Goal: Information Seeking & Learning: Learn about a topic

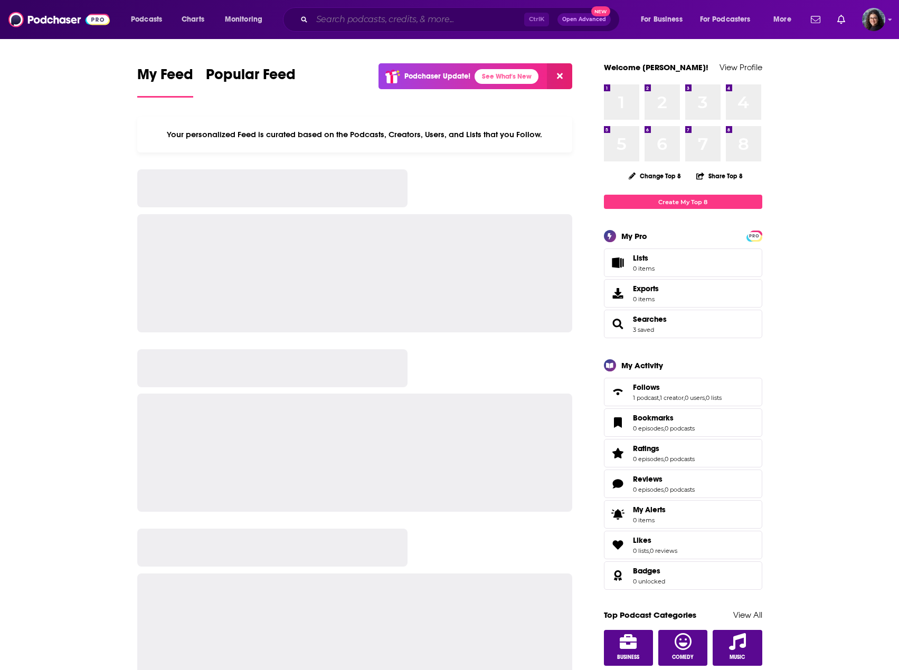
click at [380, 20] on input "Search podcasts, credits, & more..." at bounding box center [418, 19] width 212 height 17
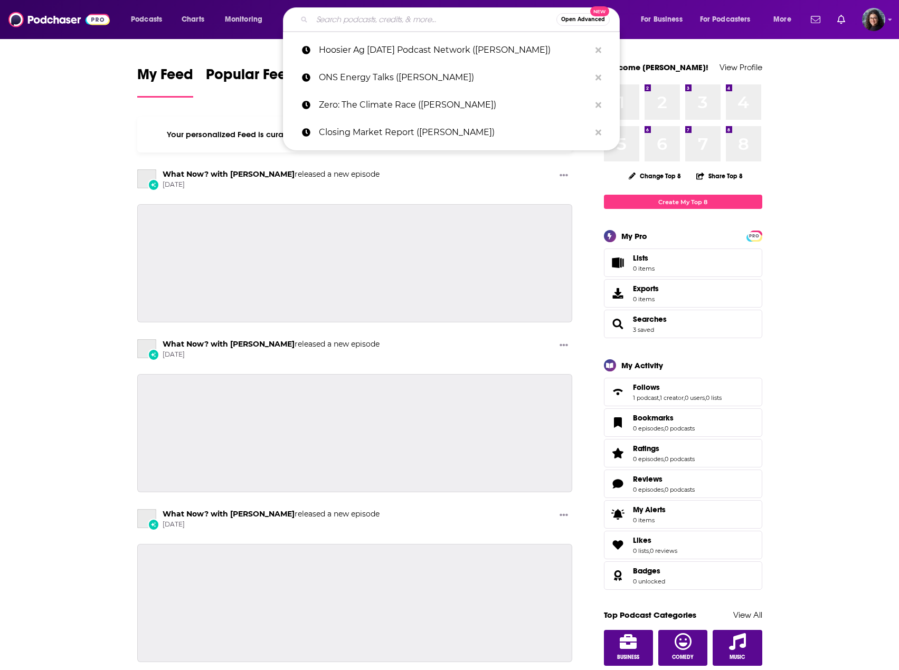
type input "s"
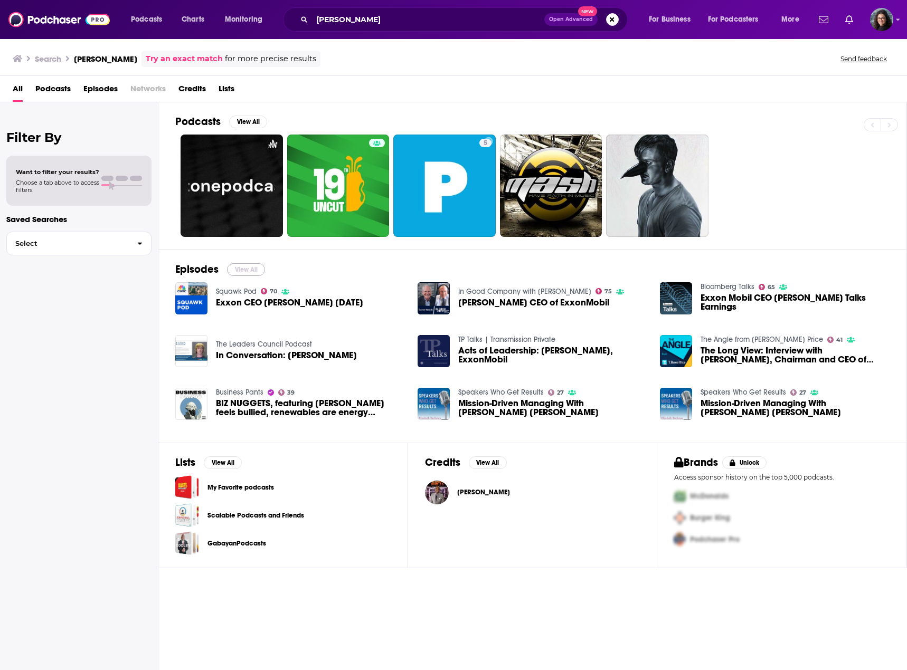
click at [238, 271] on button "View All" at bounding box center [246, 269] width 38 height 13
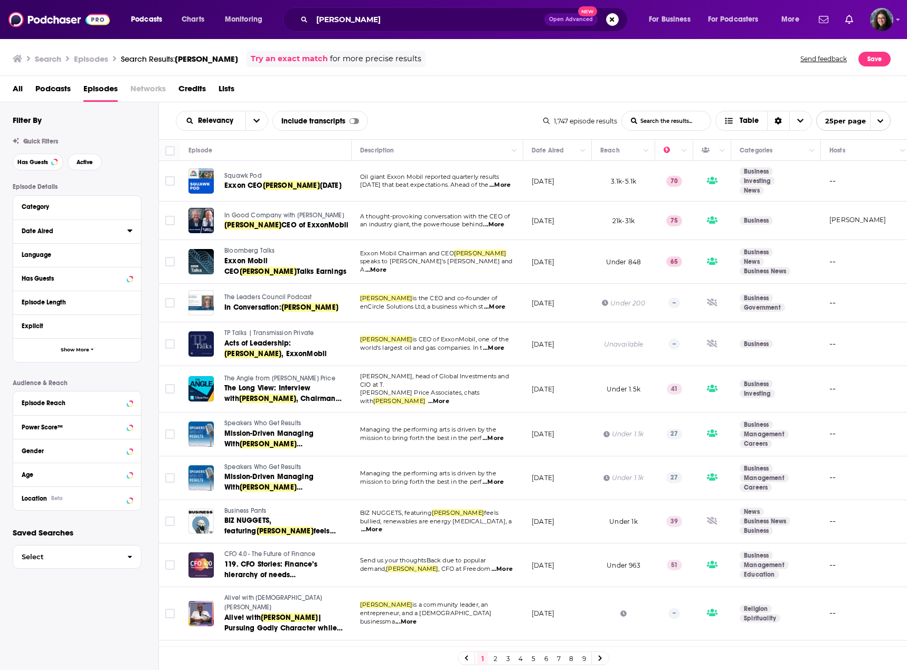
click at [126, 231] on button "Date Aired" at bounding box center [75, 230] width 106 height 13
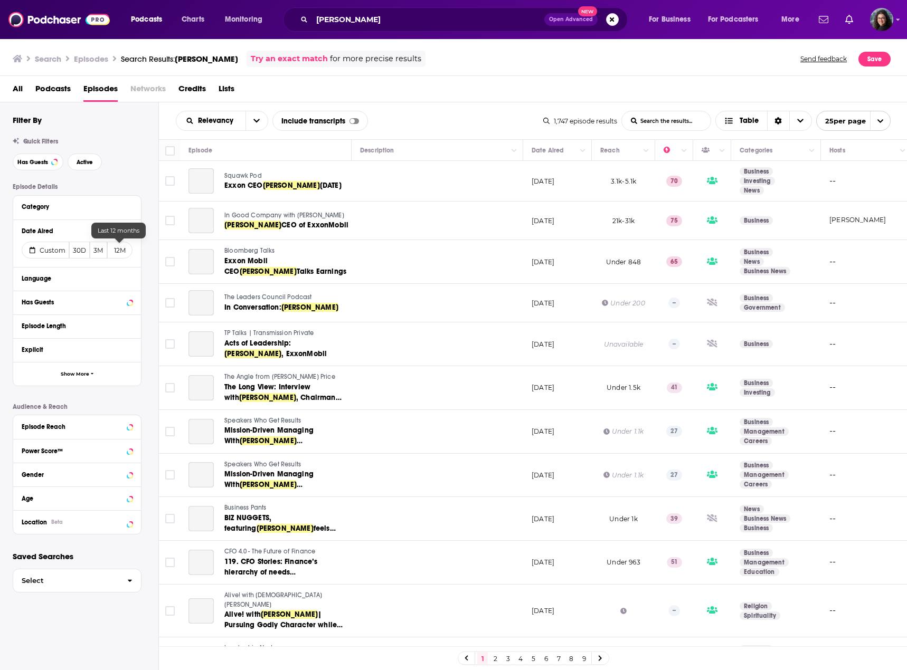
click at [120, 251] on button "12M" at bounding box center [119, 250] width 25 height 17
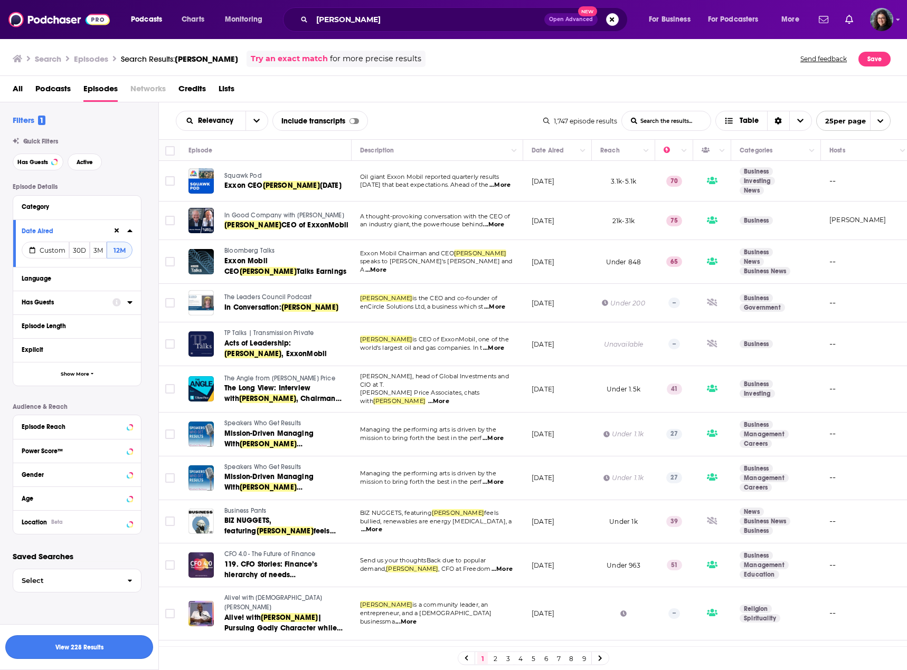
click at [93, 644] on button "View 228 Results" at bounding box center [79, 647] width 148 height 24
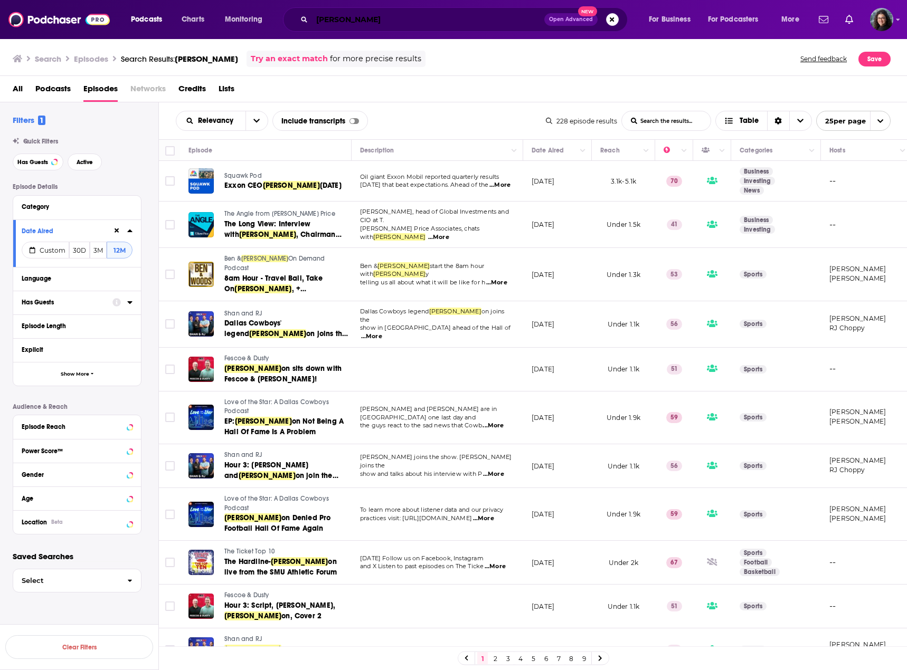
click at [412, 20] on input "darren woods" at bounding box center [428, 19] width 232 height 17
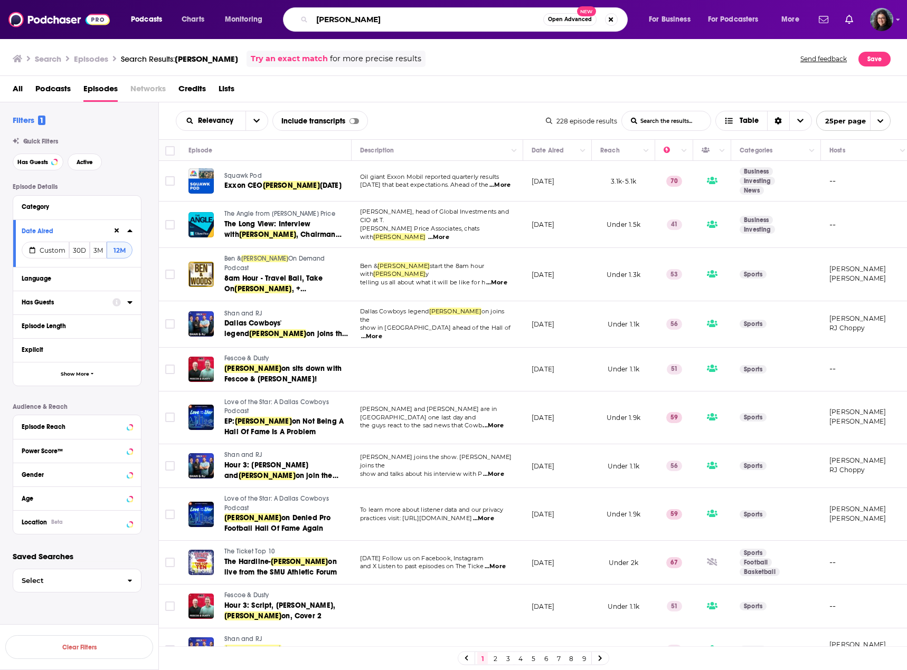
paste input "CNBC Squawk Pod (Darren Woods)"
type input "CNBC Squawk Pod (Darren Woods)"
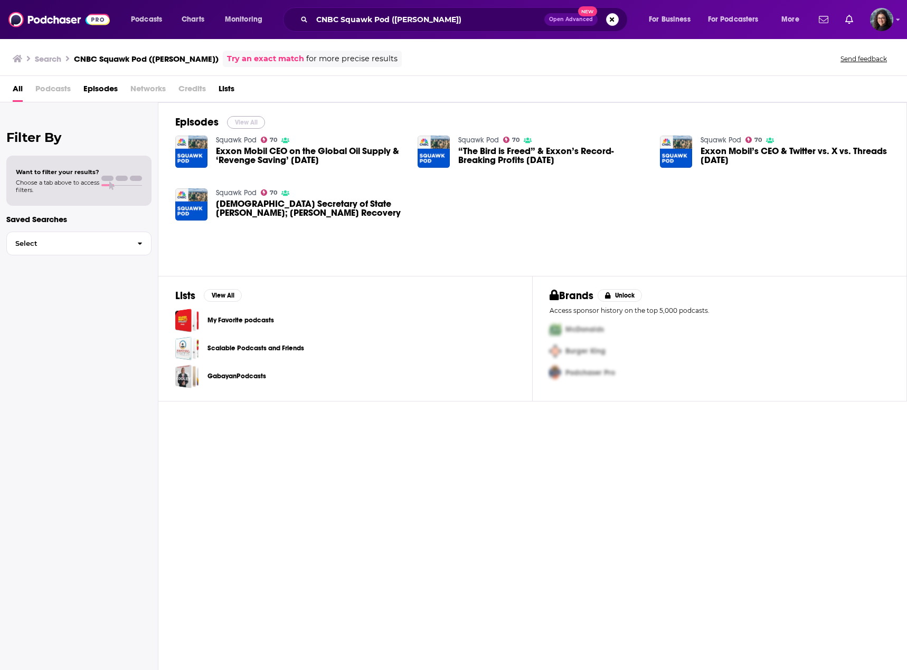
drag, startPoint x: 247, startPoint y: 121, endPoint x: 222, endPoint y: 3, distance: 120.4
click at [247, 121] on button "View All" at bounding box center [246, 122] width 38 height 13
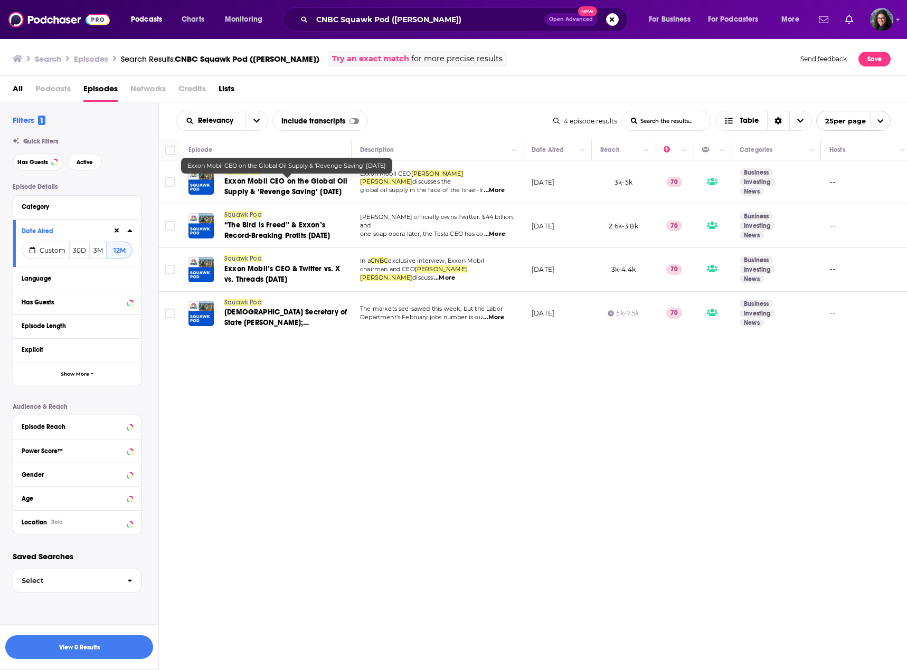
click at [288, 182] on span "Exxon Mobil CEO on the Global Oil Supply & ‘Revenge Saving’ 6/27/25" at bounding box center [285, 187] width 123 height 20
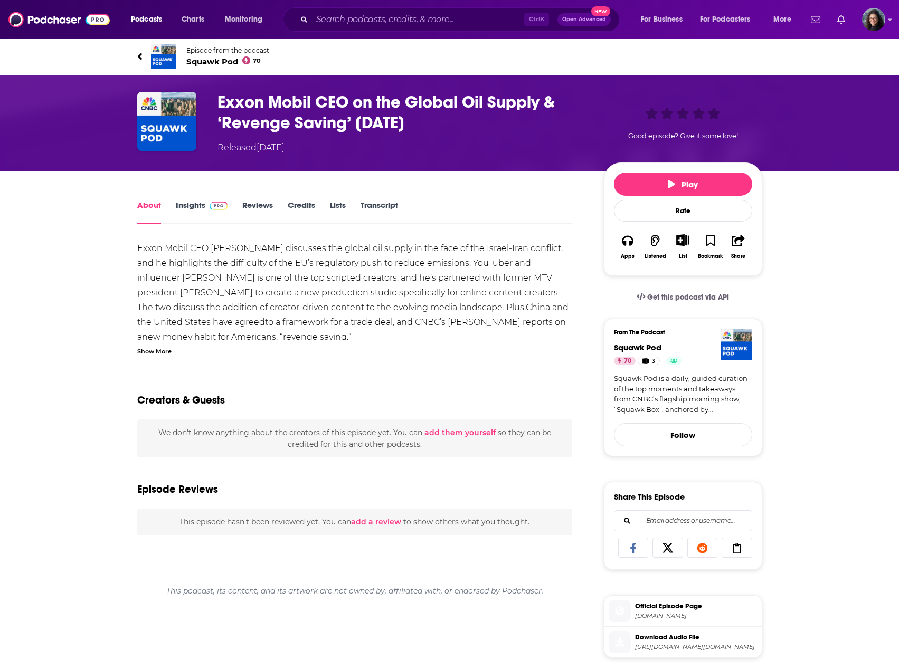
click at [198, 204] on link "Insights" at bounding box center [202, 212] width 52 height 24
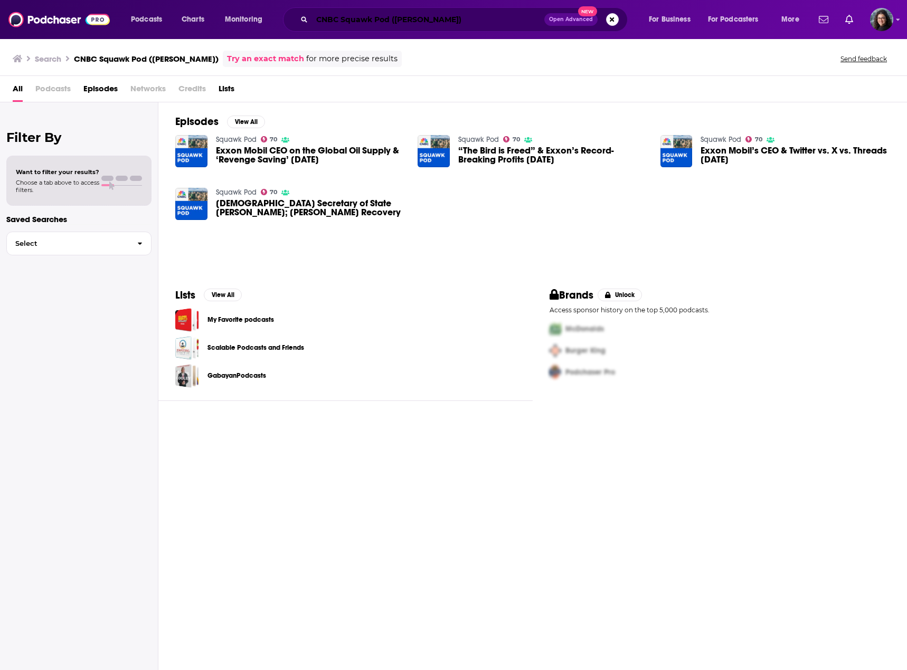
click at [456, 20] on input "CNBC Squawk Pod (Darren Woods)" at bounding box center [428, 19] width 232 height 17
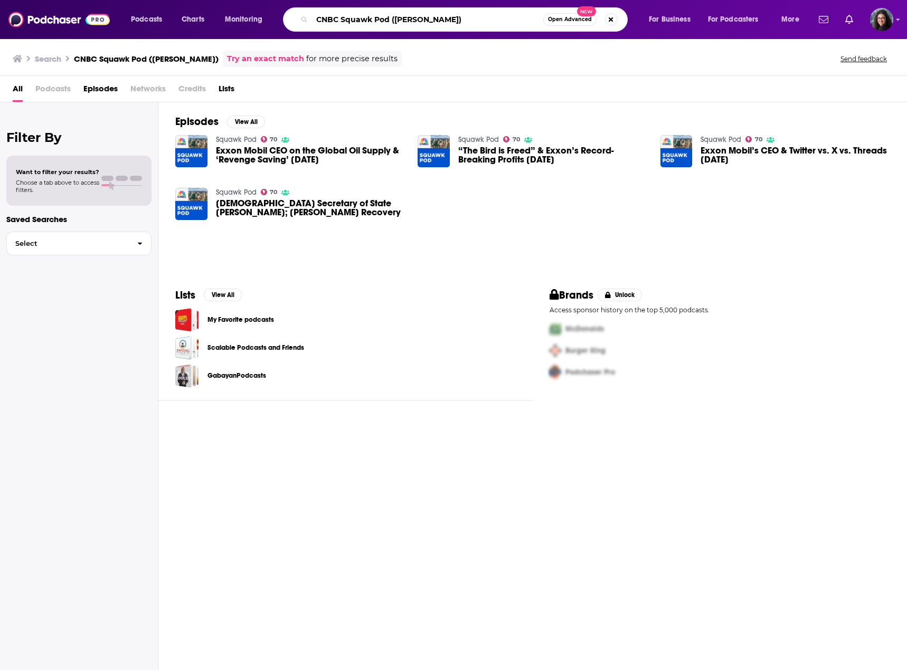
drag, startPoint x: 468, startPoint y: 18, endPoint x: 155, endPoint y: 14, distance: 313.0
click at [155, 14] on div "Podcasts Charts Monitoring CNBC Squawk Pod (Darren Woods) Open Advanced New For…" at bounding box center [465, 19] width 685 height 24
paste input "losing Market Report"
type input "Closing Market Report ([PERSON_NAME])"
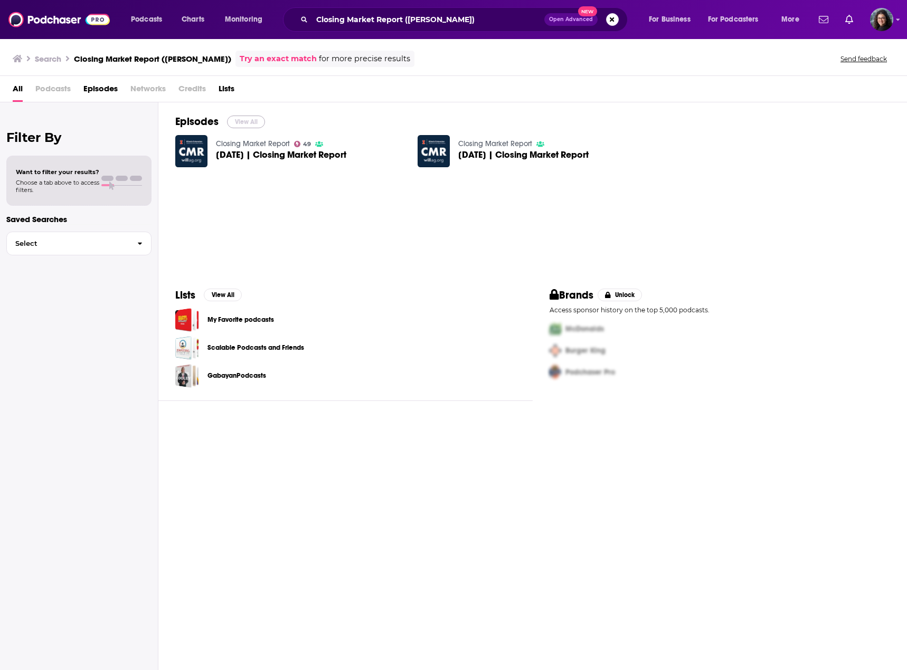
click at [241, 124] on button "View All" at bounding box center [246, 122] width 38 height 13
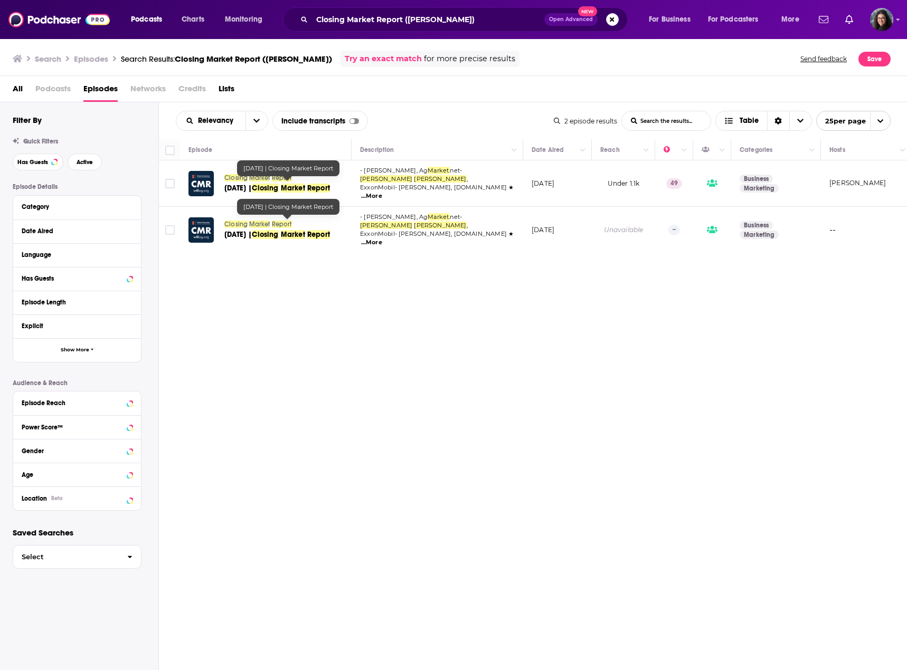
click at [283, 184] on span "Market" at bounding box center [293, 188] width 24 height 9
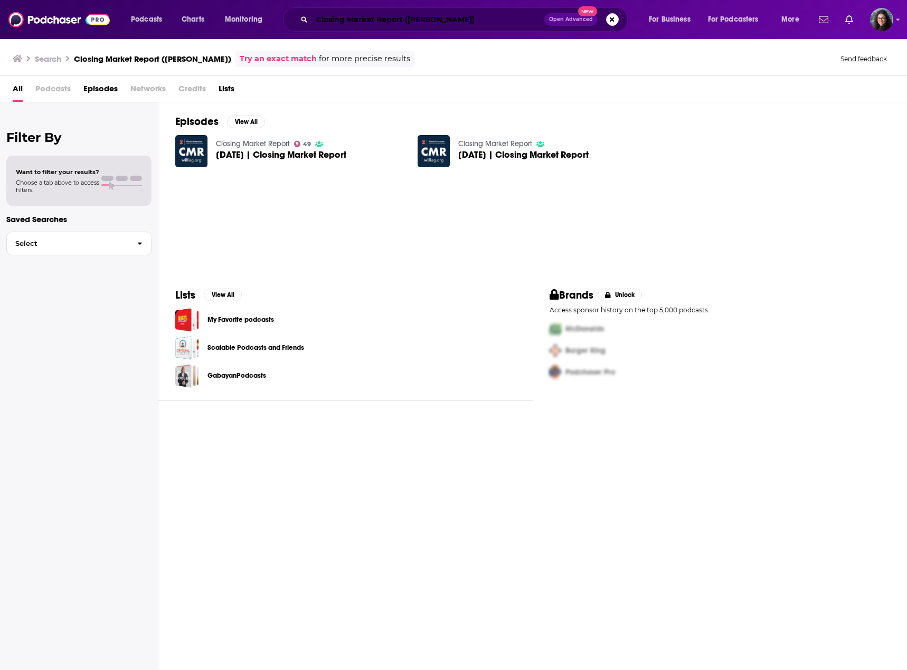
click at [476, 19] on input "Closing Market Report ([PERSON_NAME])" at bounding box center [428, 19] width 232 height 17
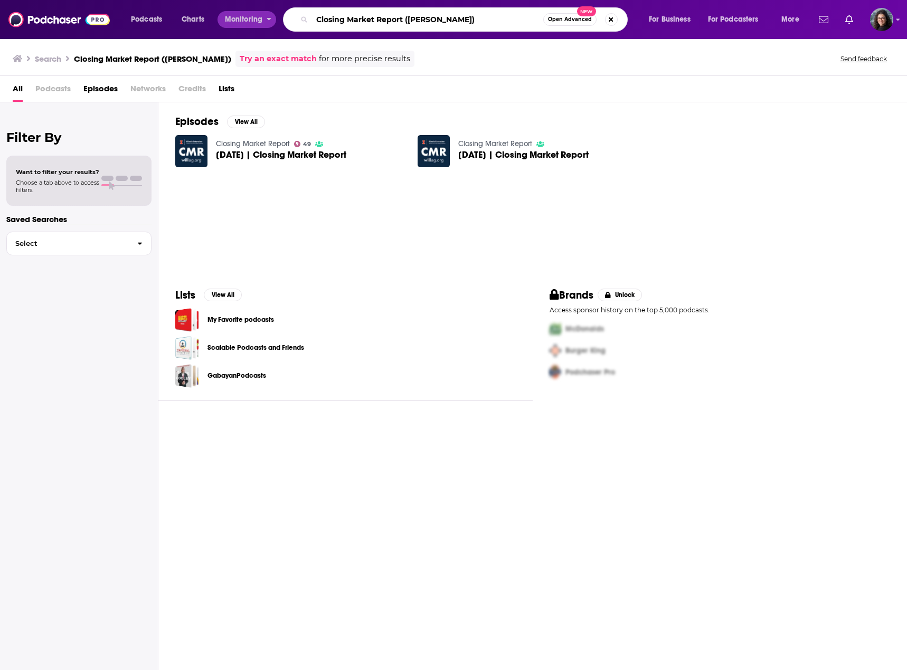
drag, startPoint x: 477, startPoint y: 18, endPoint x: 230, endPoint y: 12, distance: 247.6
click at [230, 12] on div "Podcasts Charts Monitoring Closing Market Report (Darren Woods) Open Advanced N…" at bounding box center [465, 19] width 685 height 24
paste input "Zero: The Climate Race"
type input "Zero: The Climate Race ([PERSON_NAME])"
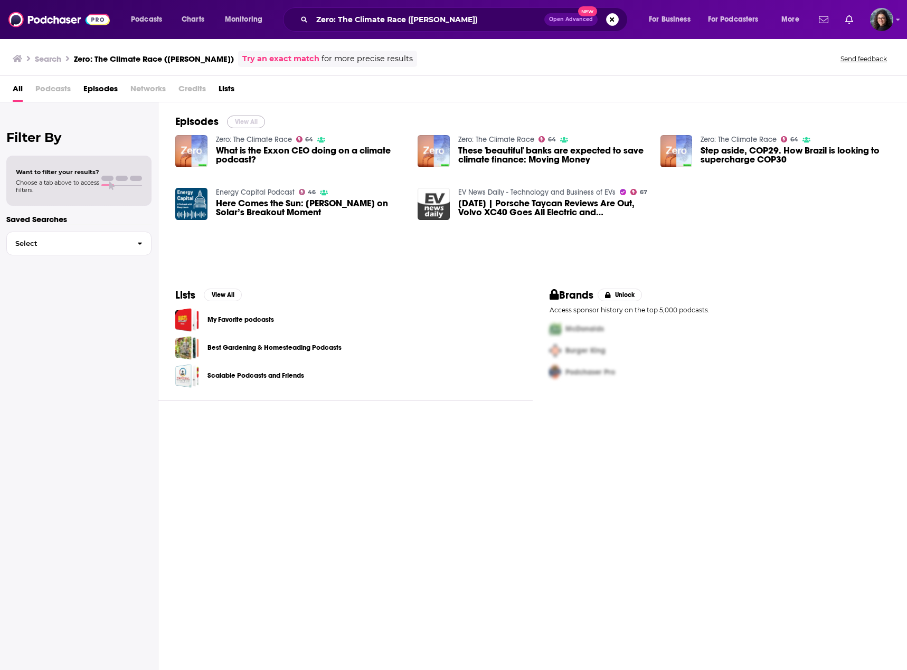
drag, startPoint x: 249, startPoint y: 123, endPoint x: 478, endPoint y: 2, distance: 259.0
click at [249, 123] on button "View All" at bounding box center [246, 122] width 38 height 13
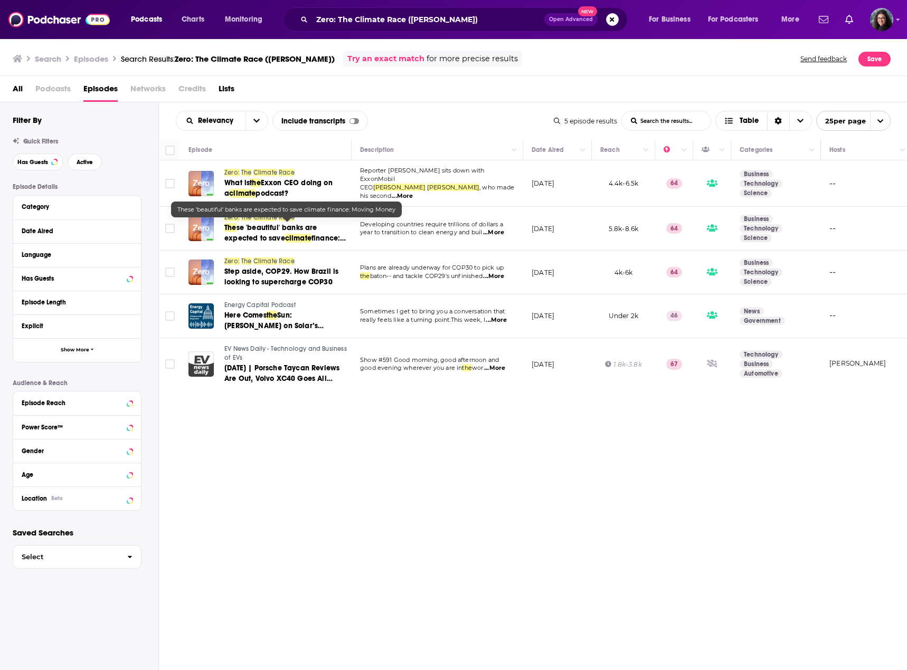
click at [277, 227] on span "se 'beautiful' banks are expected to save" at bounding box center [270, 233] width 93 height 20
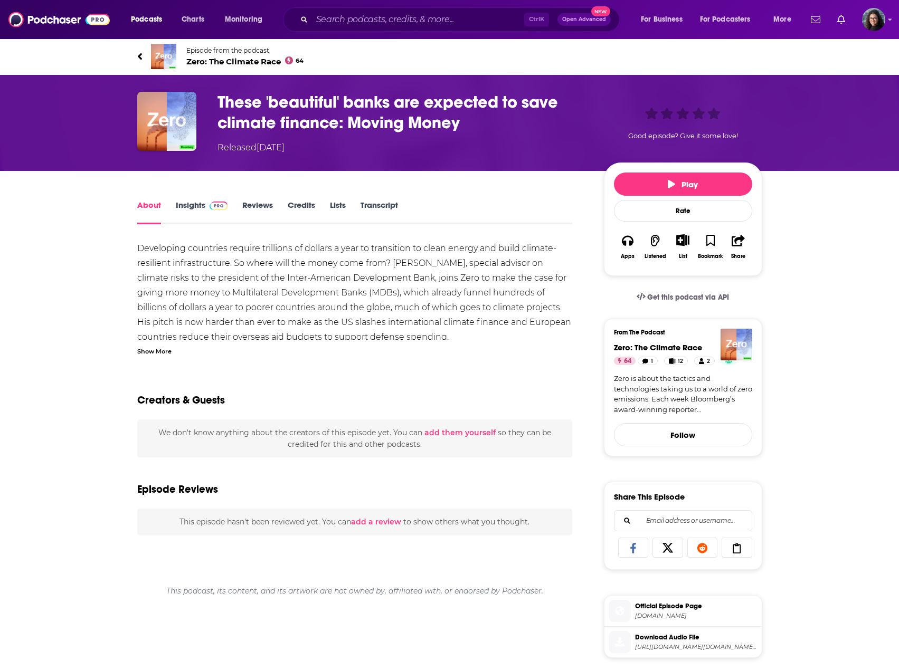
drag, startPoint x: 164, startPoint y: 351, endPoint x: 209, endPoint y: 340, distance: 46.2
click at [164, 351] on div "Show More" at bounding box center [154, 351] width 34 height 10
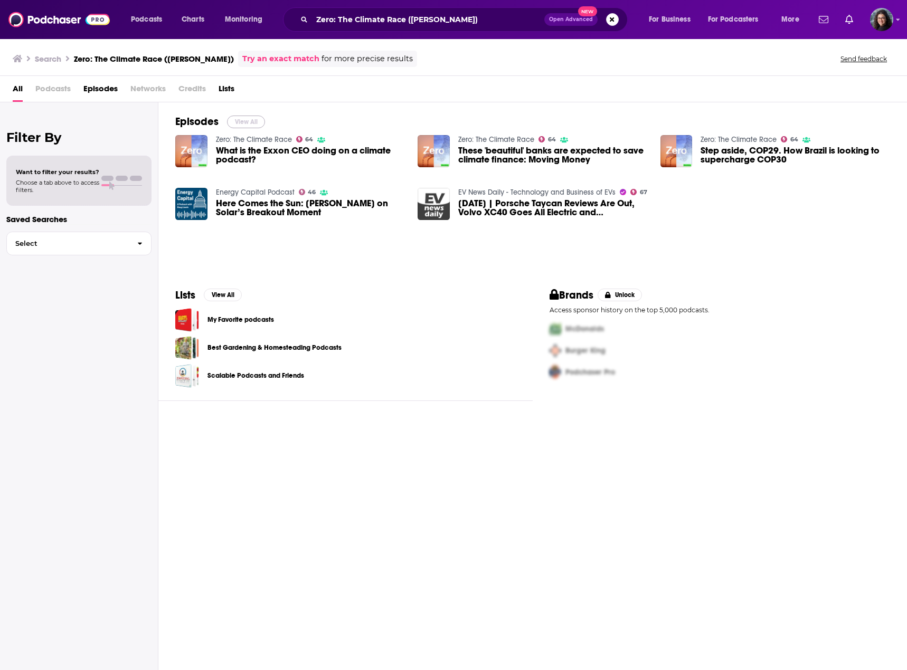
click at [249, 121] on button "View All" at bounding box center [246, 122] width 38 height 13
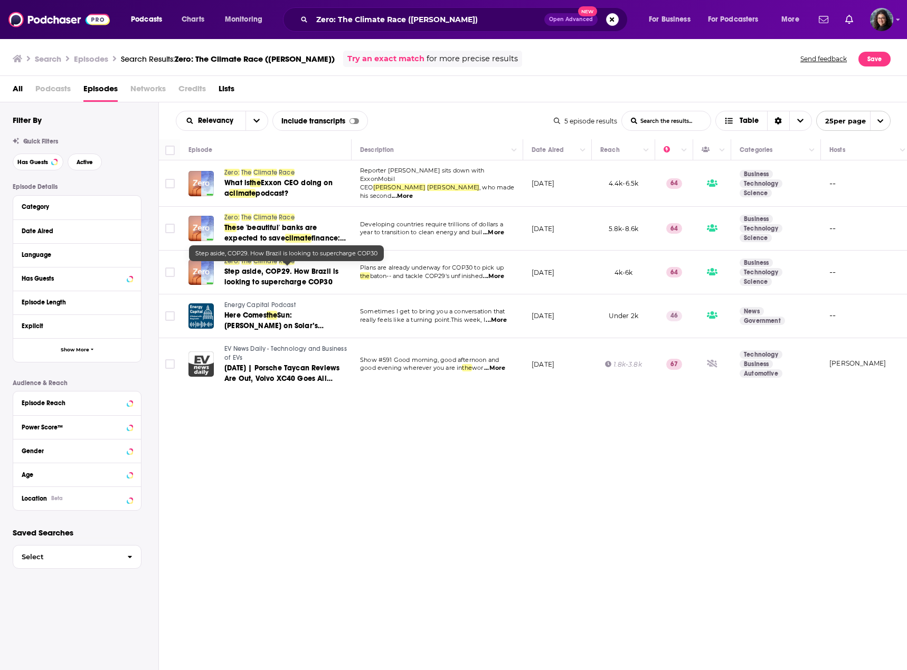
click at [249, 268] on span "Step aside, COP29. How Brazil is looking to supercharge COP30" at bounding box center [281, 277] width 114 height 20
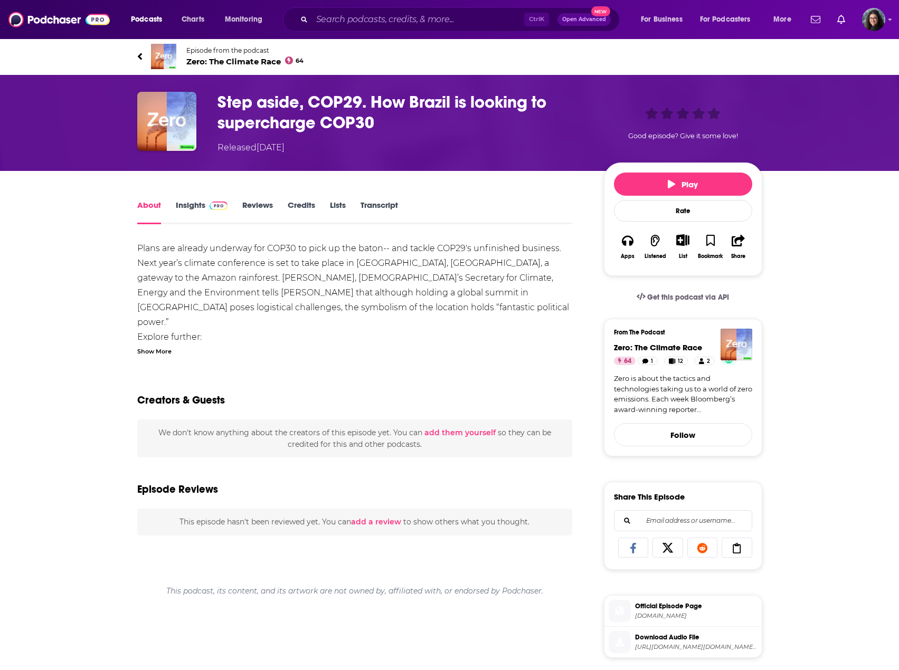
drag, startPoint x: 164, startPoint y: 350, endPoint x: 174, endPoint y: 348, distance: 10.4
click at [164, 350] on div "Show More" at bounding box center [154, 351] width 34 height 10
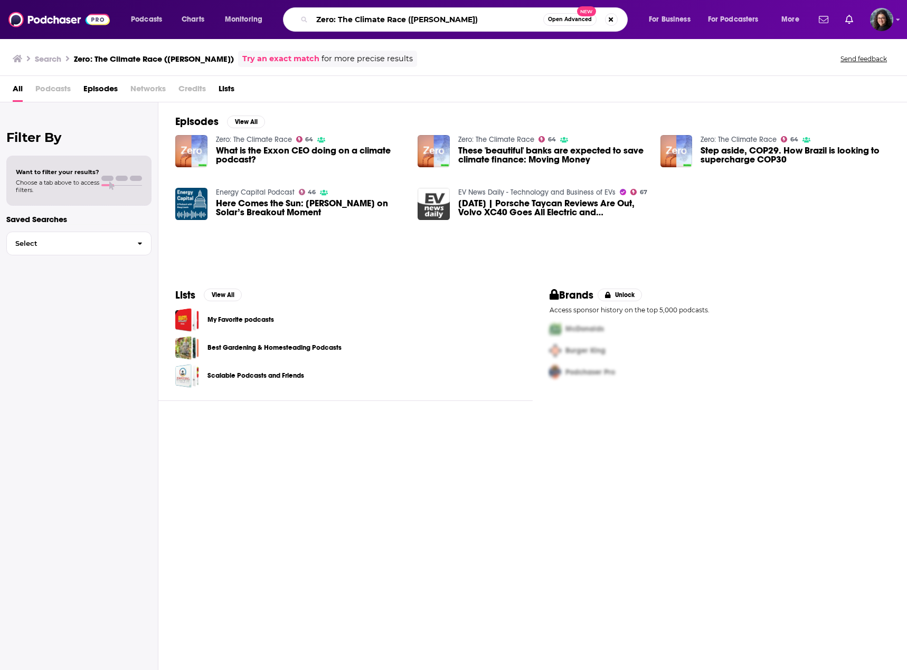
drag, startPoint x: 473, startPoint y: 20, endPoint x: 135, endPoint y: 7, distance: 339.0
click at [135, 7] on div "Podcasts Charts Monitoring Zero: The Climate Race ([PERSON_NAME]) Open Advanced…" at bounding box center [453, 19] width 907 height 39
paste input "CNBC Squawk Pod"
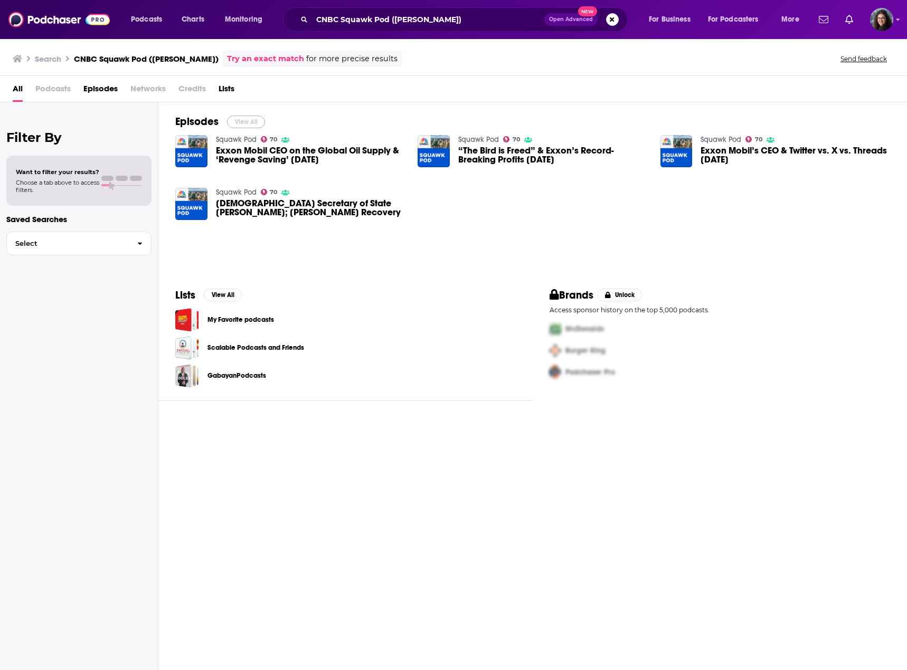
drag, startPoint x: 237, startPoint y: 120, endPoint x: 269, endPoint y: 0, distance: 124.6
click at [237, 120] on button "View All" at bounding box center [246, 122] width 38 height 13
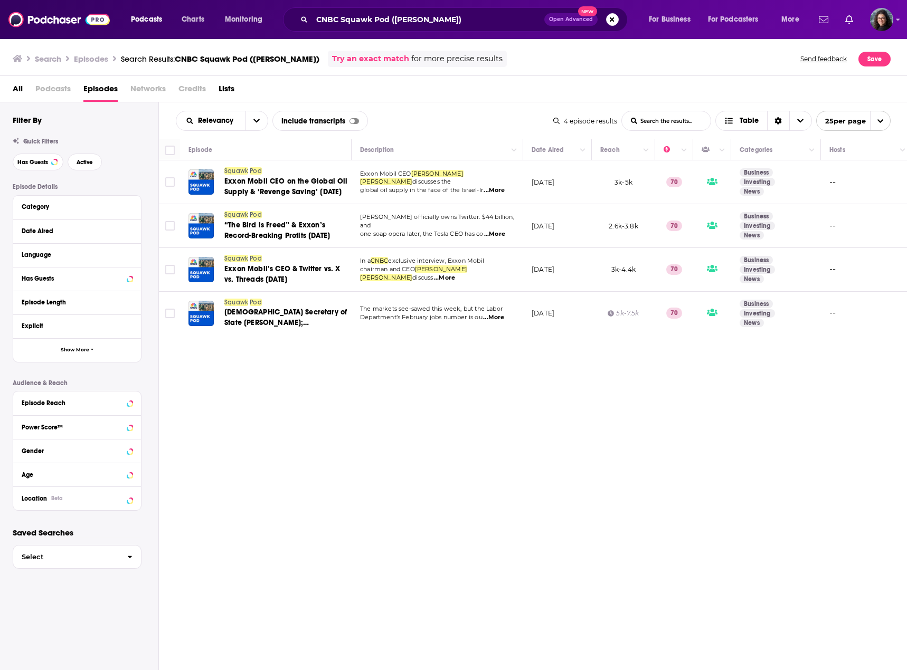
drag, startPoint x: 392, startPoint y: 394, endPoint x: 572, endPoint y: 408, distance: 180.0
click at [392, 394] on div "Relevancy List Search Input Search the results... Include transcripts Table 4 e…" at bounding box center [533, 418] width 748 height 633
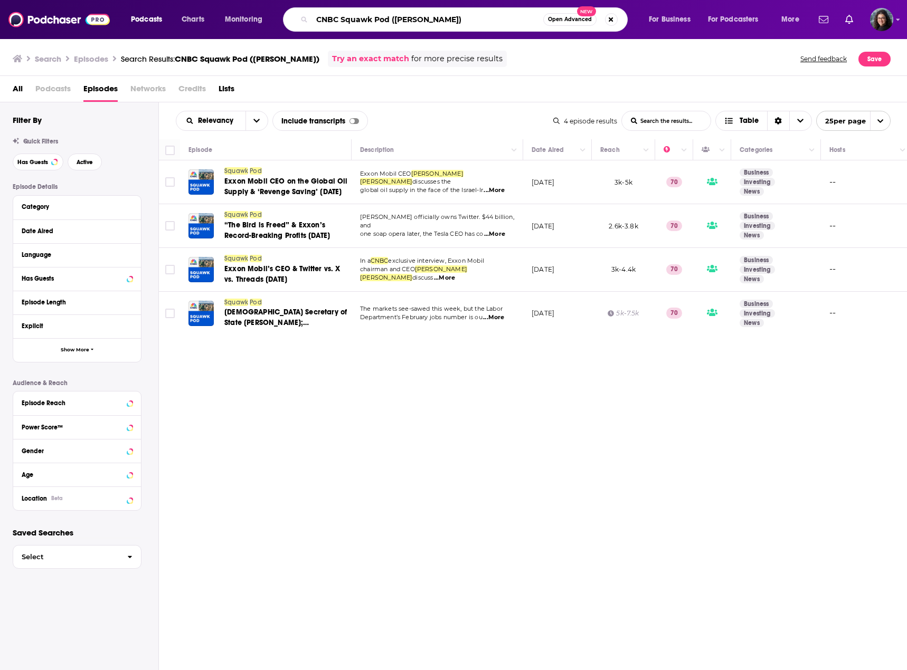
drag, startPoint x: 462, startPoint y: 21, endPoint x: 130, endPoint y: 30, distance: 332.6
click at [132, 28] on div "Podcasts Charts Monitoring CNBC Squawk Pod (Darren Woods) Open Advanced New For…" at bounding box center [465, 19] width 685 height 24
paste input "ONS Energy Talks (Anders Opedal"
type input "ONS Energy Talks (Anders Opedal)"
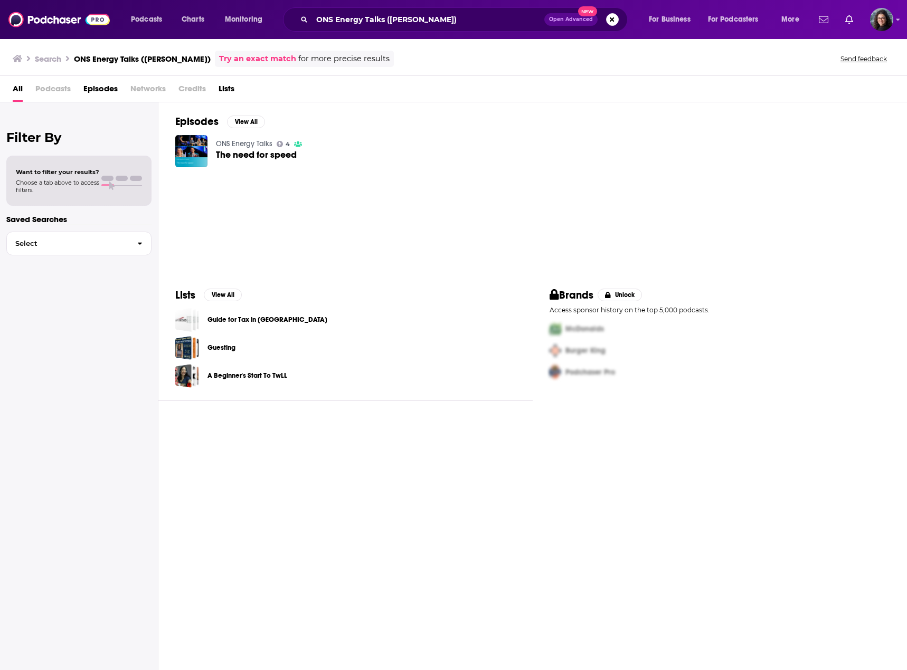
click at [238, 145] on link "ONS Energy Talks" at bounding box center [244, 143] width 56 height 9
click at [244, 121] on button "View All" at bounding box center [246, 122] width 38 height 13
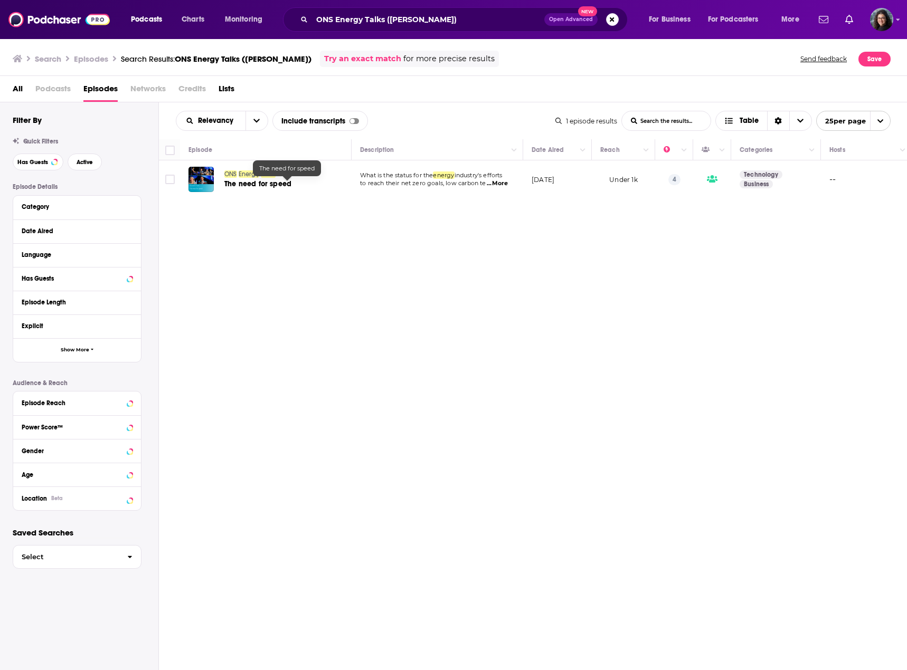
click at [258, 184] on span "The need for speed" at bounding box center [257, 183] width 67 height 9
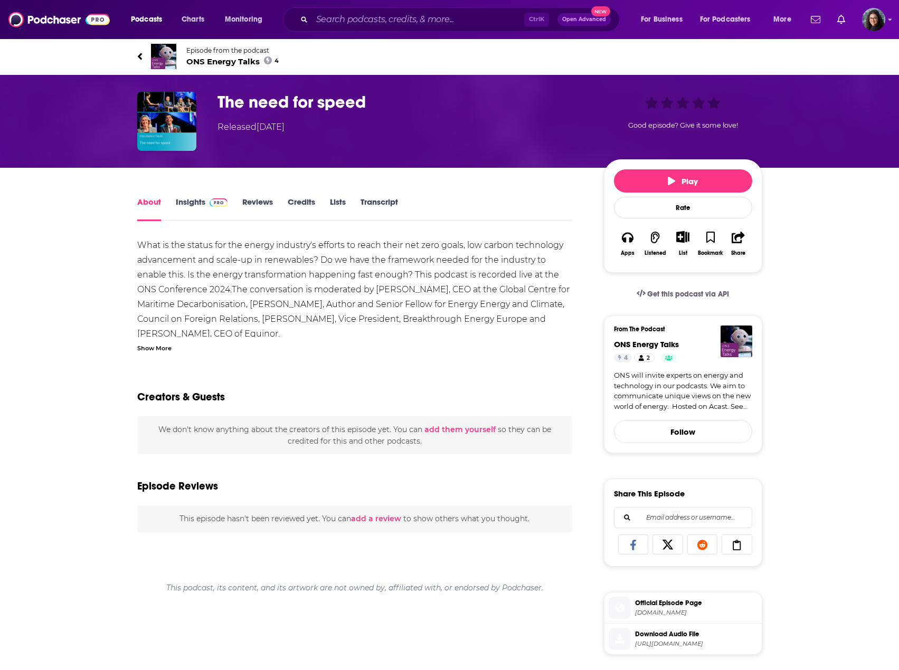
click at [158, 348] on div "Show More" at bounding box center [154, 347] width 34 height 10
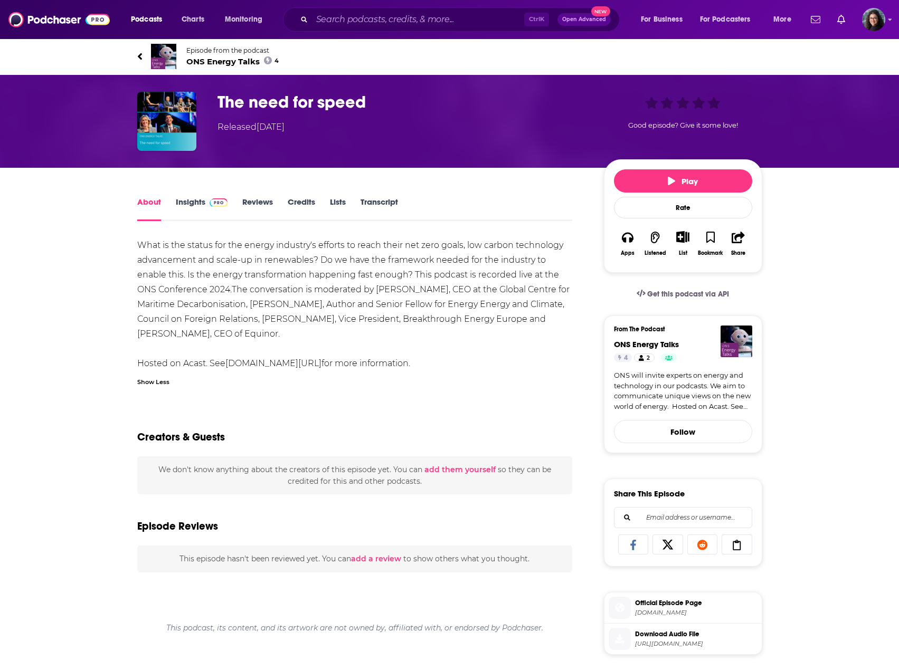
click at [187, 202] on link "Insights" at bounding box center [202, 209] width 52 height 24
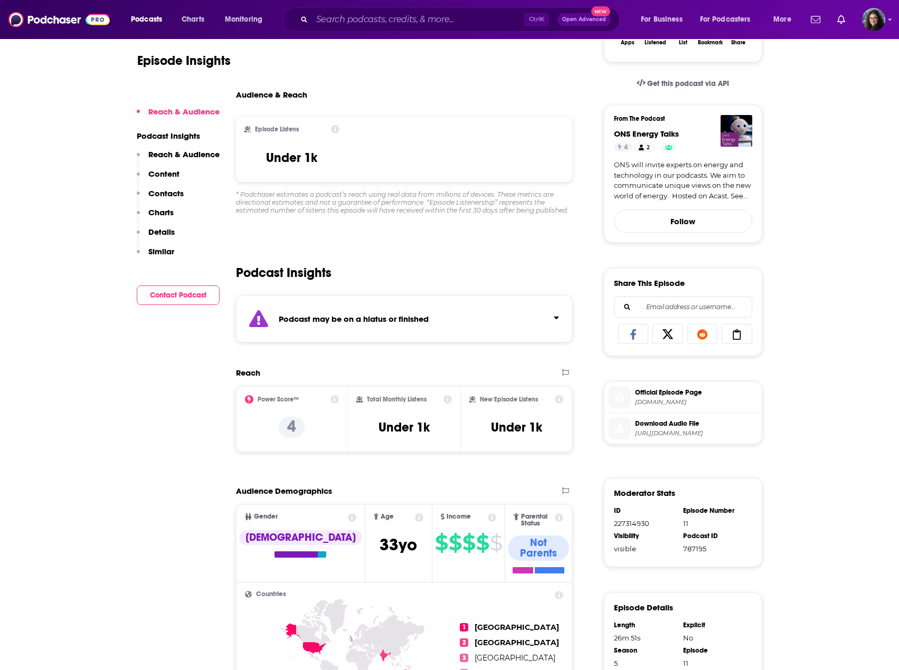
scroll to position [211, 0]
click at [448, 20] on input "Search podcasts, credits, & more..." at bounding box center [418, 19] width 212 height 17
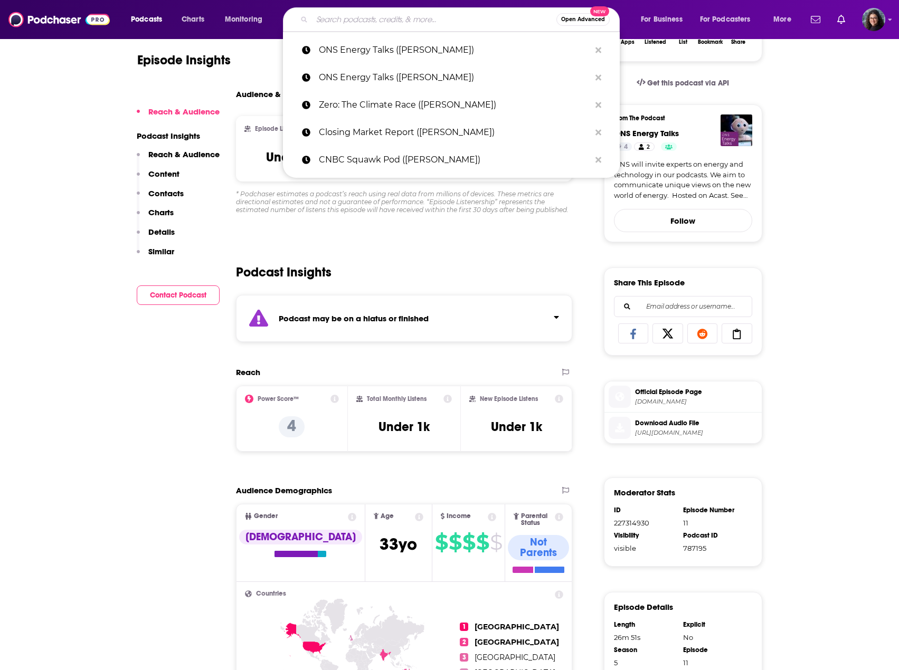
paste input "Bloomberg Daybreak: US Edition ([PERSON_NAME])"
type input "Bloomberg Daybreak: US Edition ([PERSON_NAME])"
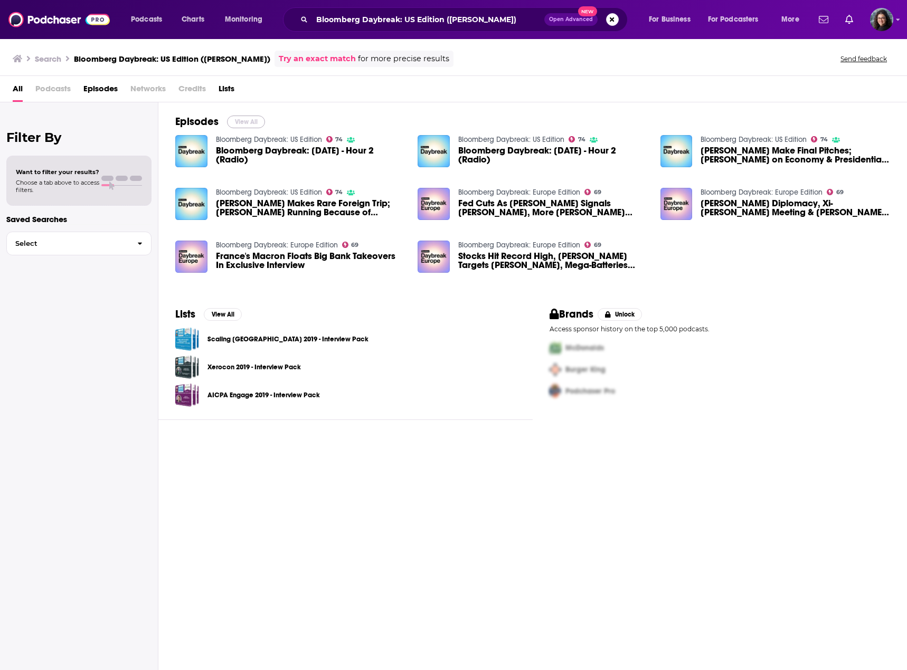
click at [245, 122] on button "View All" at bounding box center [246, 122] width 38 height 13
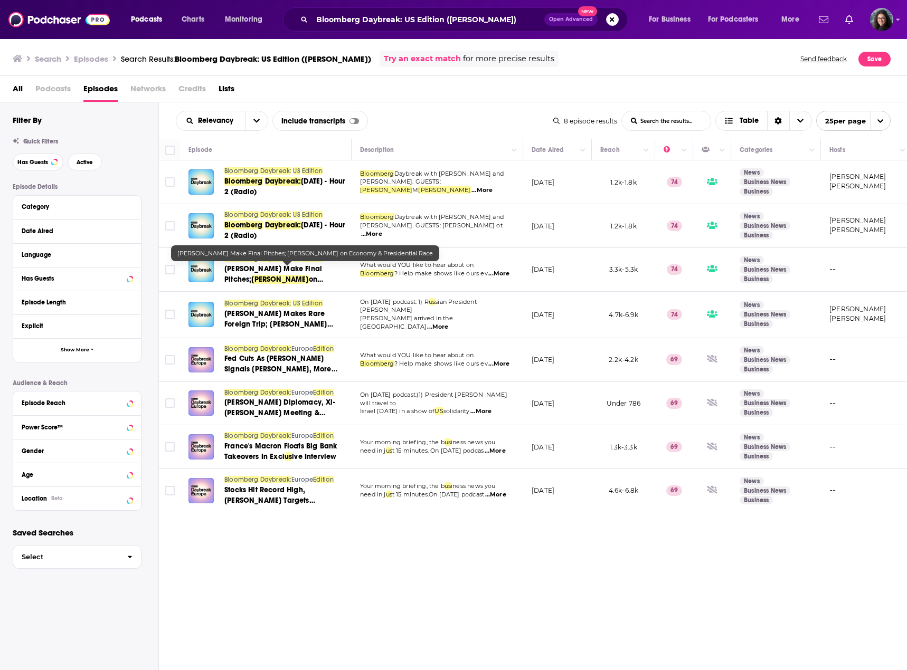
click at [250, 268] on span "Trump-Harris Make Final Pitches;" at bounding box center [273, 274] width 98 height 20
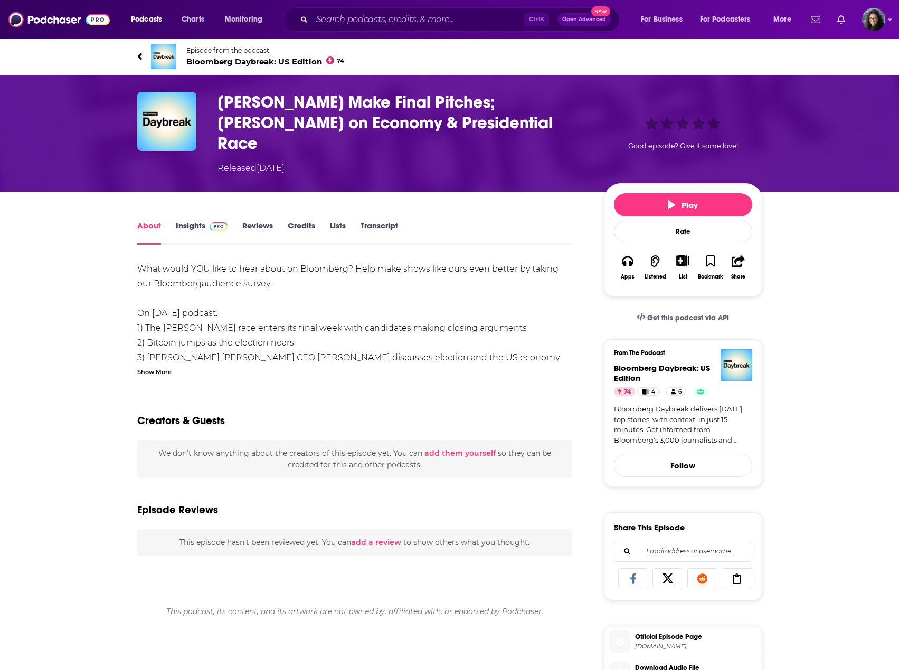
click at [158, 366] on div "Show More" at bounding box center [154, 371] width 34 height 10
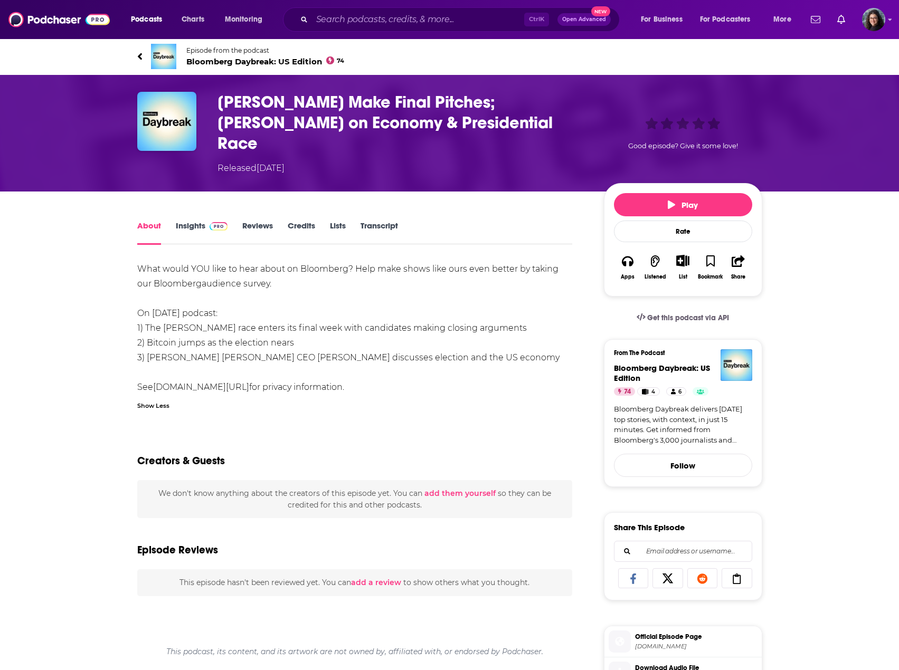
click at [189, 221] on link "Insights" at bounding box center [202, 233] width 52 height 24
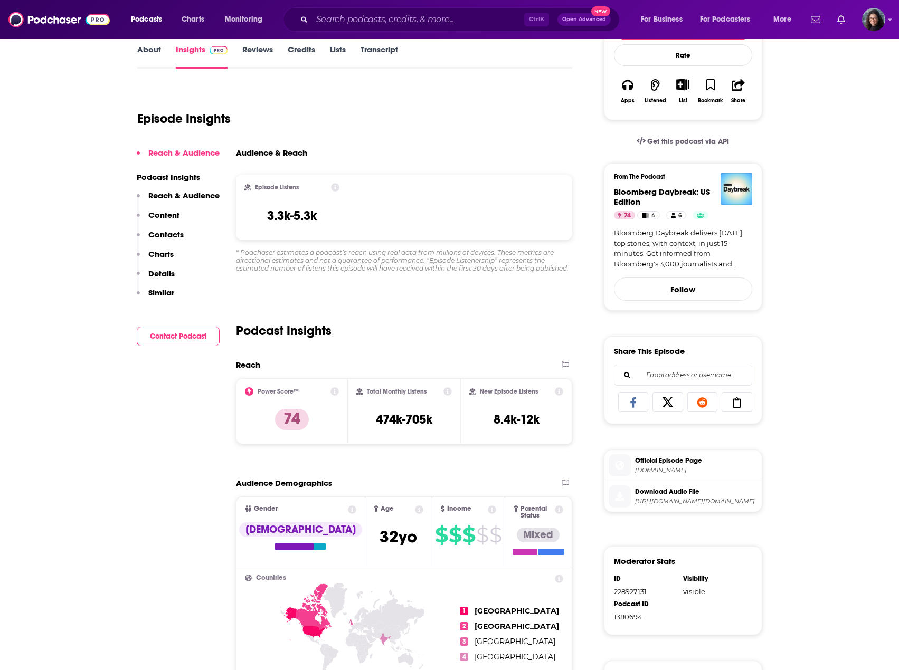
scroll to position [211, 0]
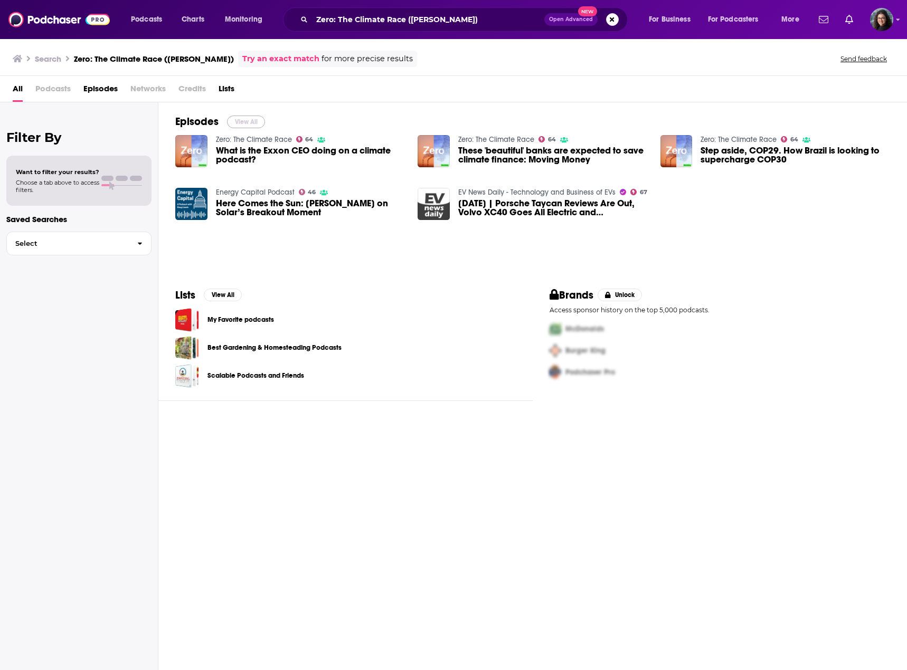
click at [239, 123] on button "View All" at bounding box center [246, 122] width 38 height 13
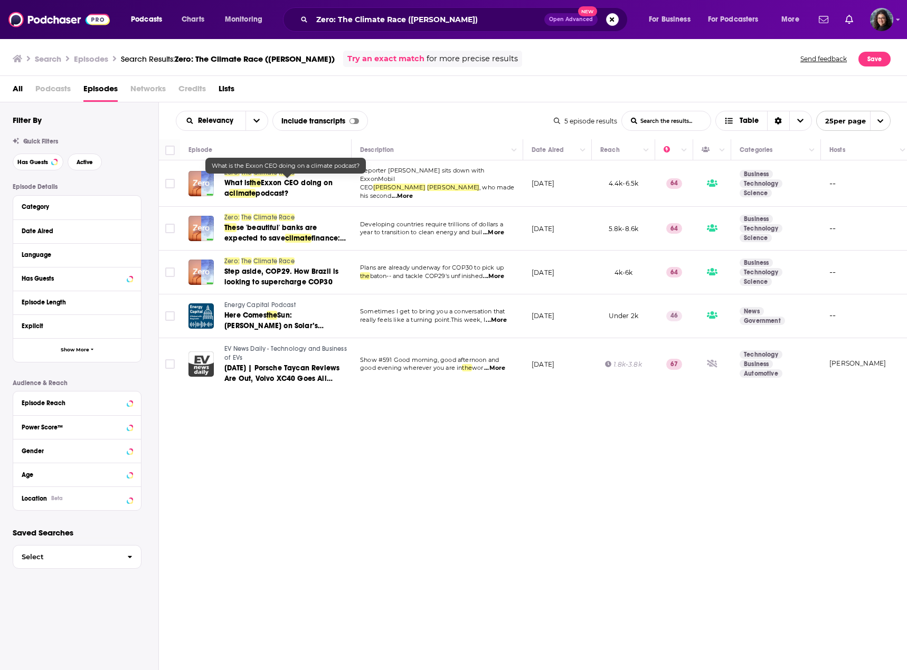
click at [268, 183] on span "Exxon CEO doing on a" at bounding box center [278, 188] width 108 height 20
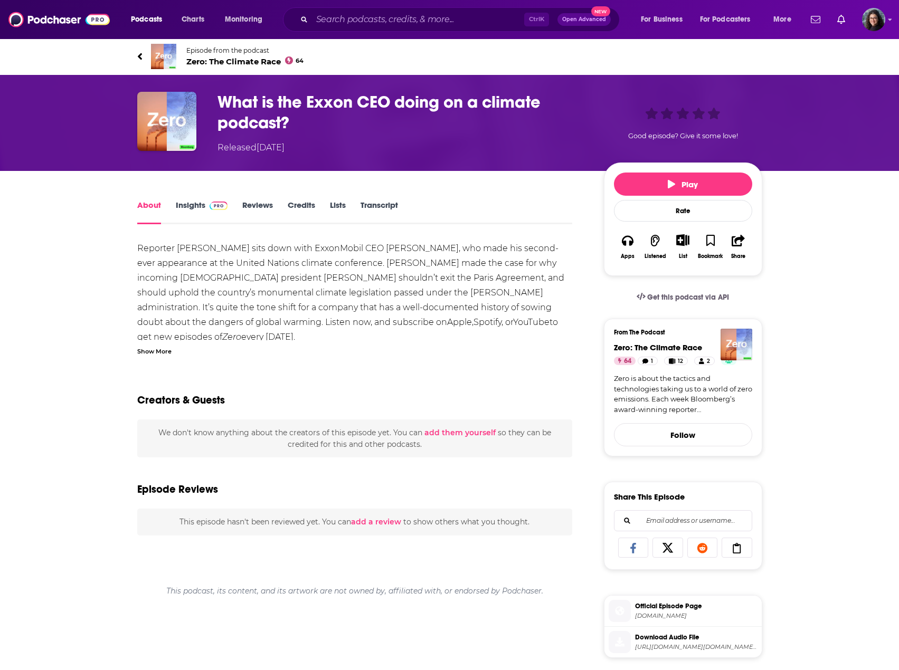
click at [186, 202] on link "Insights" at bounding box center [202, 212] width 52 height 24
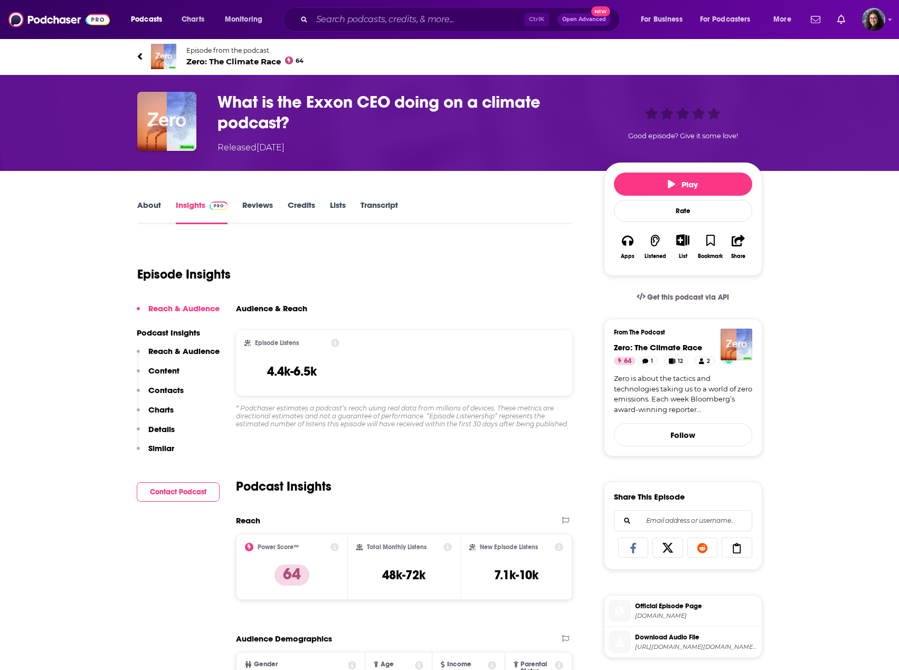
scroll to position [106, 0]
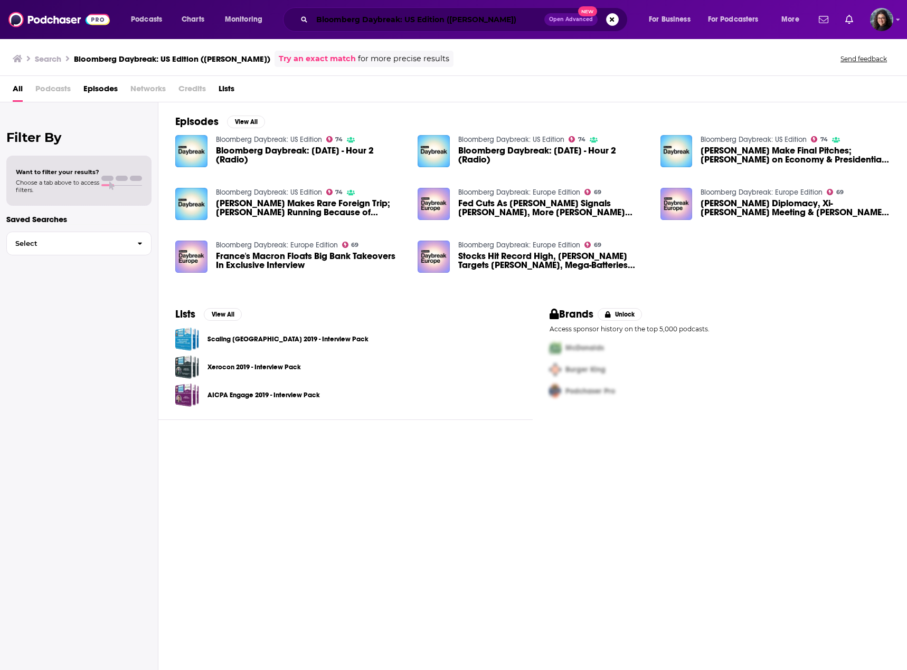
click at [387, 24] on input "Bloomberg Daybreak: US Edition ([PERSON_NAME])" at bounding box center [428, 19] width 232 height 17
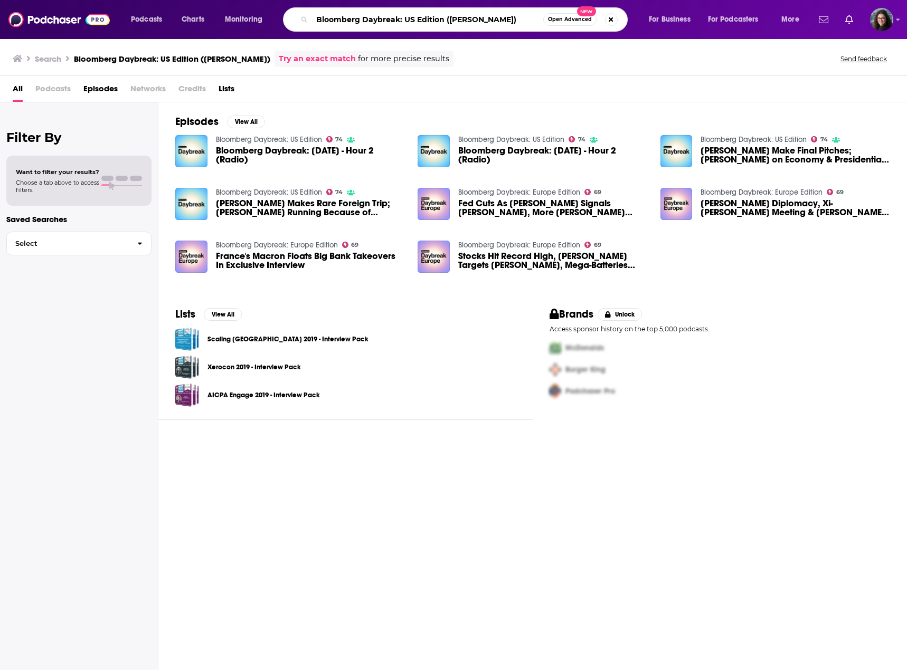
paste input "CNBC International Squawk Box Europe Express"
type input "CNBC International Squawk Box Europe Express ([PERSON_NAME])"
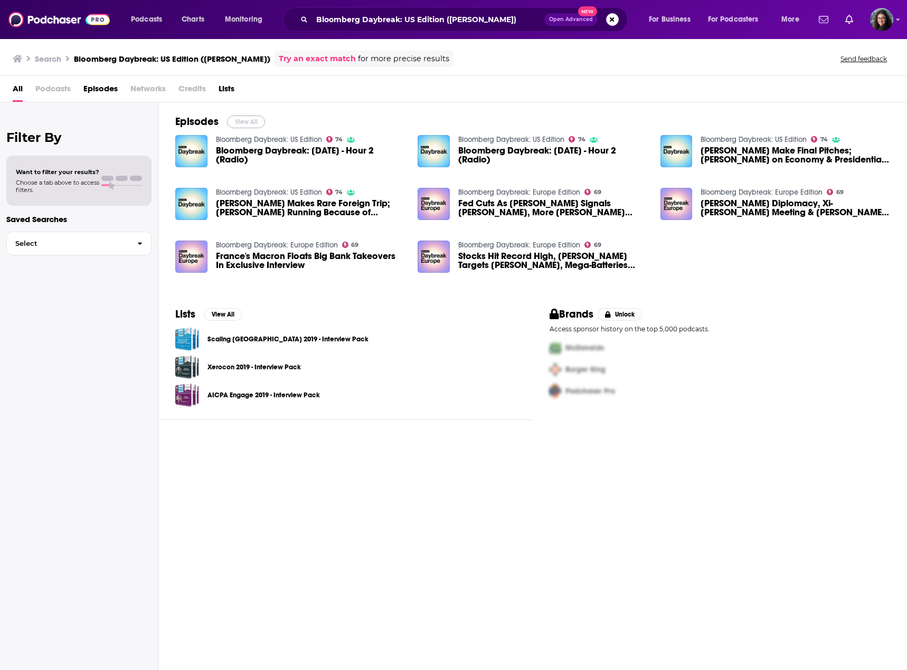
click at [242, 121] on button "View All" at bounding box center [246, 122] width 38 height 13
click at [425, 18] on input "Bloomberg Daybreak: US Edition ([PERSON_NAME])" at bounding box center [428, 19] width 232 height 17
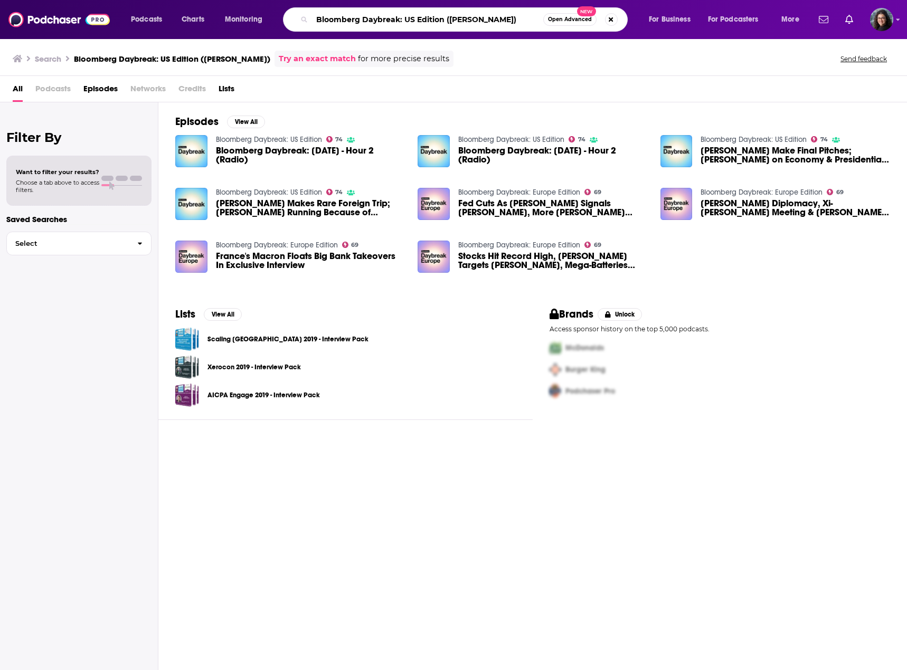
paste input "CNBC Halftime Report"
type input "CNBC Halftime Report (David Solomon)"
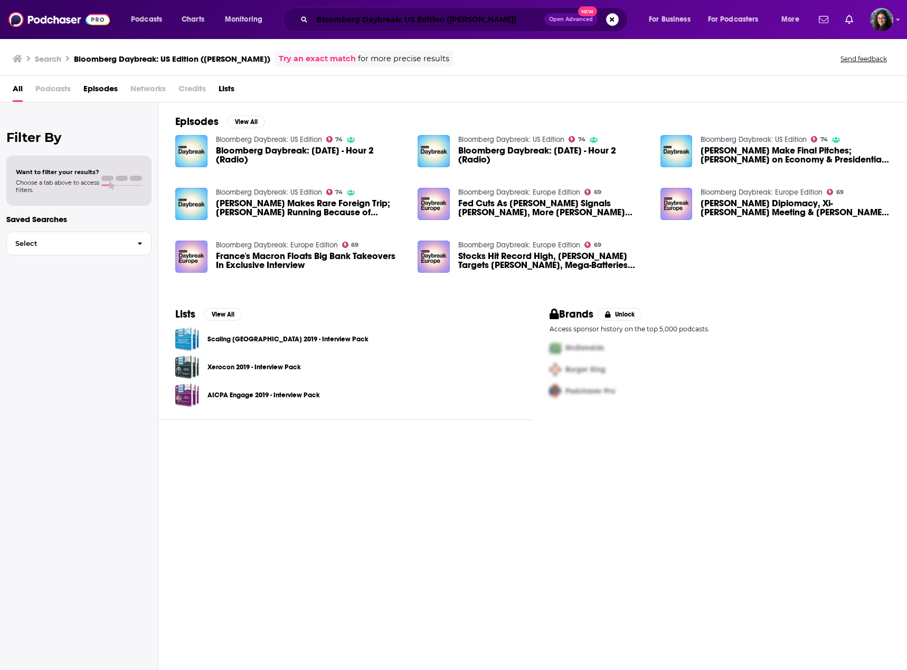
click at [452, 17] on input "Bloomberg Daybreak: US Edition ([PERSON_NAME])" at bounding box center [428, 19] width 232 height 17
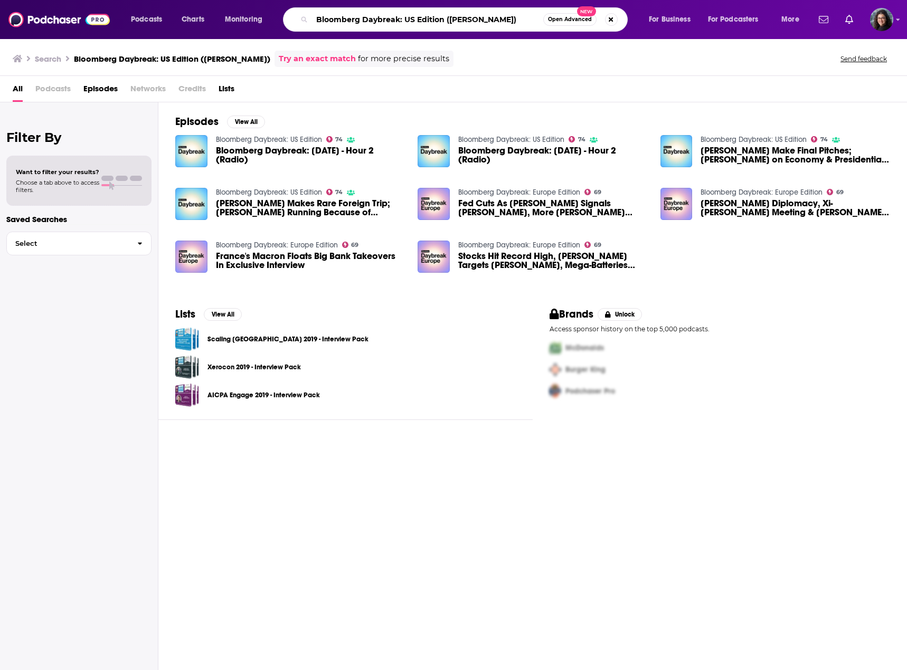
paste input "ig Take"
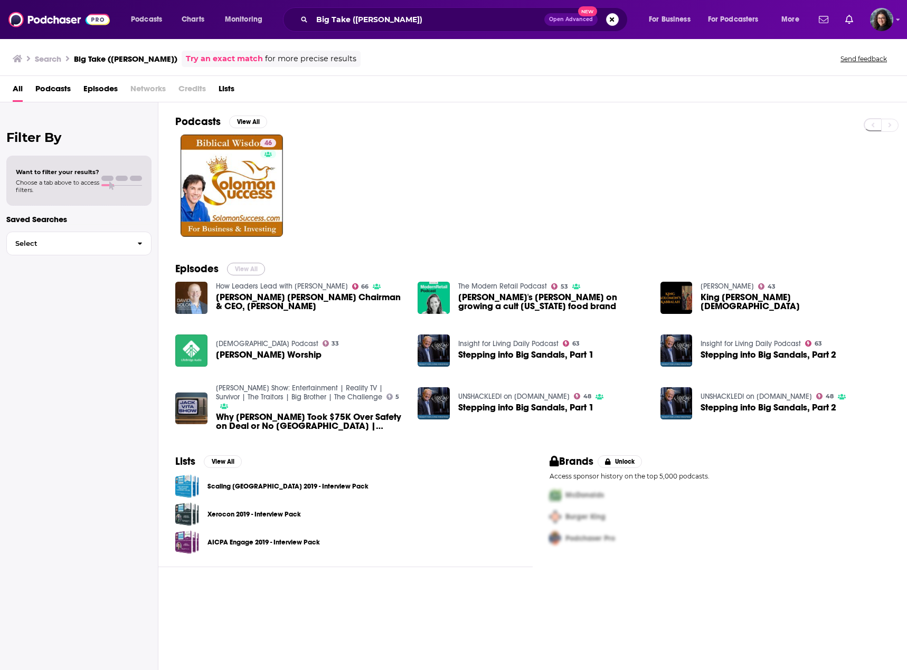
click at [247, 268] on button "View All" at bounding box center [246, 269] width 38 height 13
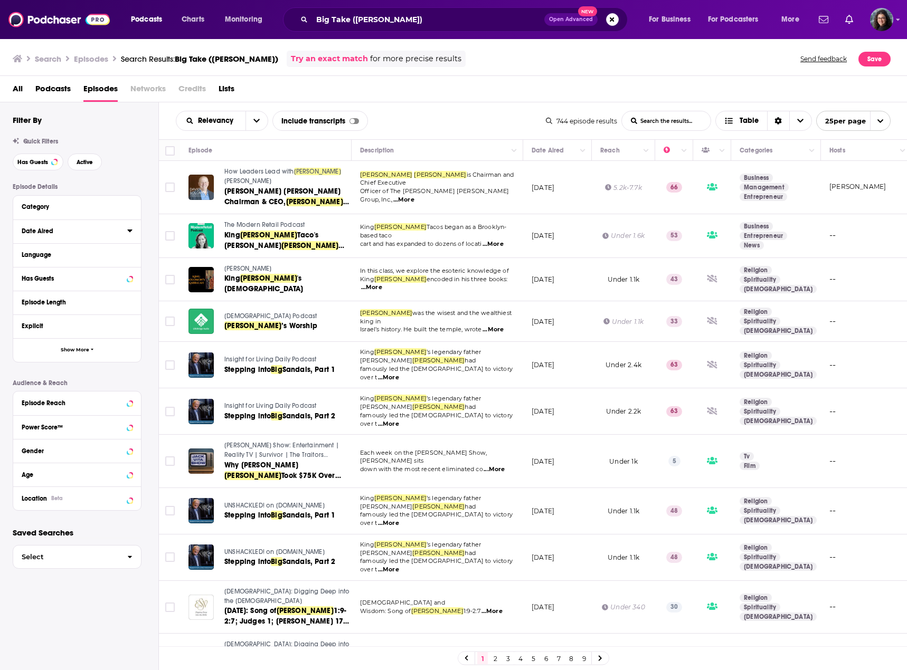
click at [128, 232] on icon at bounding box center [129, 230] width 5 height 8
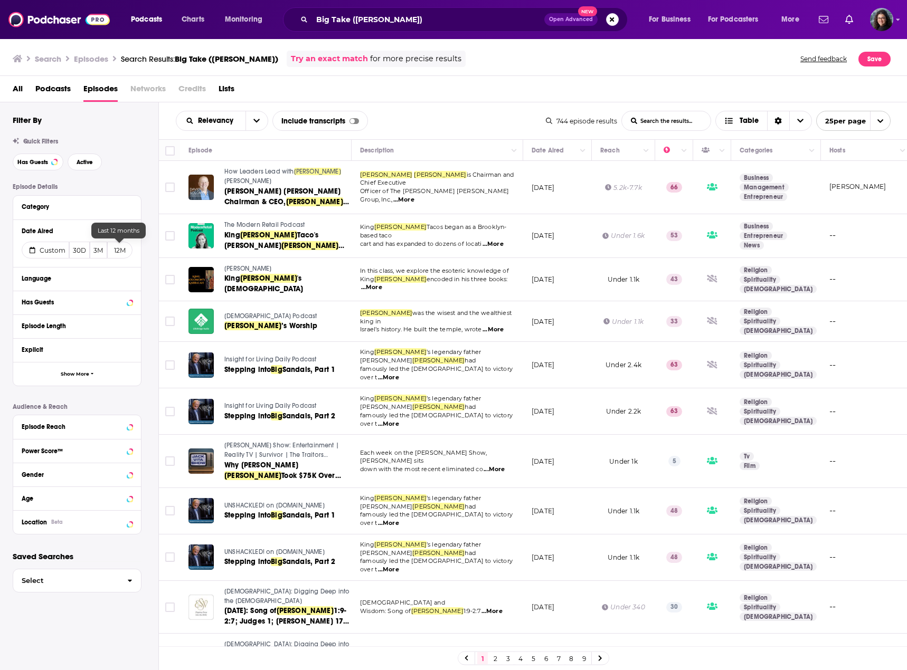
click at [124, 251] on button "12M" at bounding box center [119, 250] width 25 height 17
click at [118, 649] on button "View 82 Results" at bounding box center [79, 647] width 148 height 24
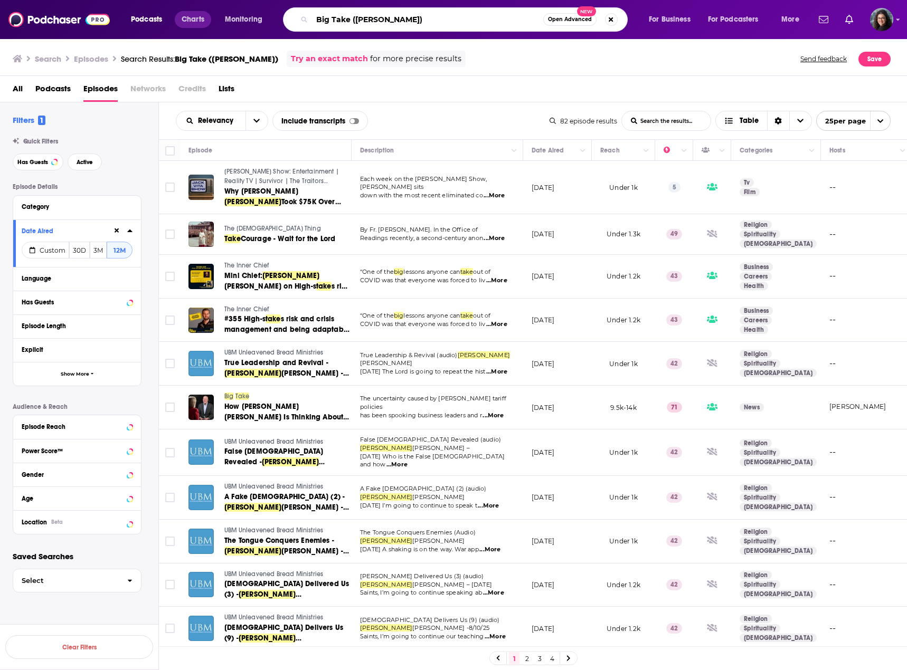
drag, startPoint x: 432, startPoint y: 19, endPoint x: 211, endPoint y: 17, distance: 220.6
click at [211, 17] on div "Podcasts Charts Monitoring Big Take (David Solomon) Open Advanced New For Busin…" at bounding box center [465, 19] width 685 height 24
paste input "CNBC Money Movers"
type input "CNBC Money Movers ([PERSON_NAME])"
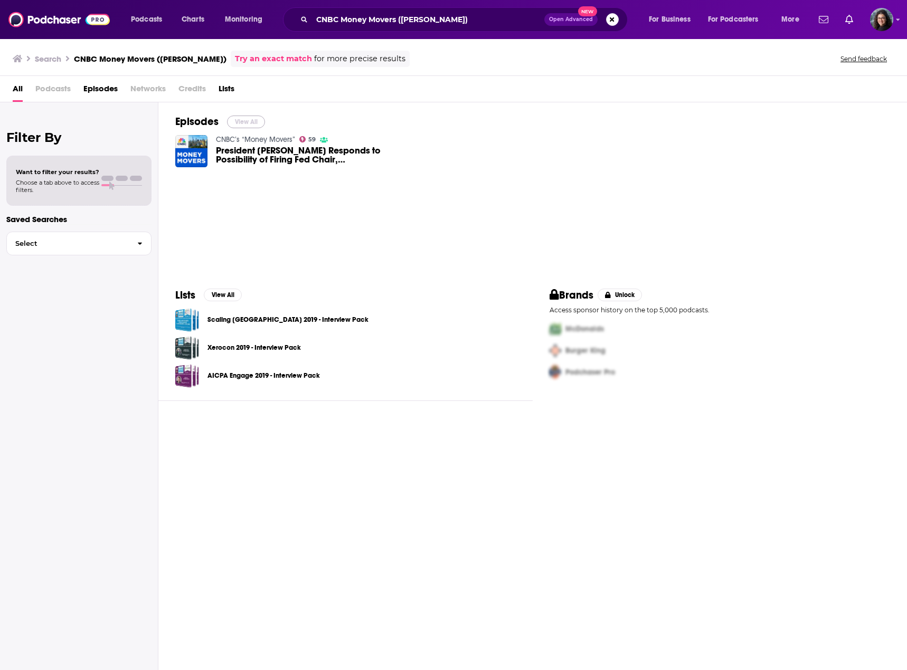
click at [243, 120] on button "View All" at bounding box center [246, 122] width 38 height 13
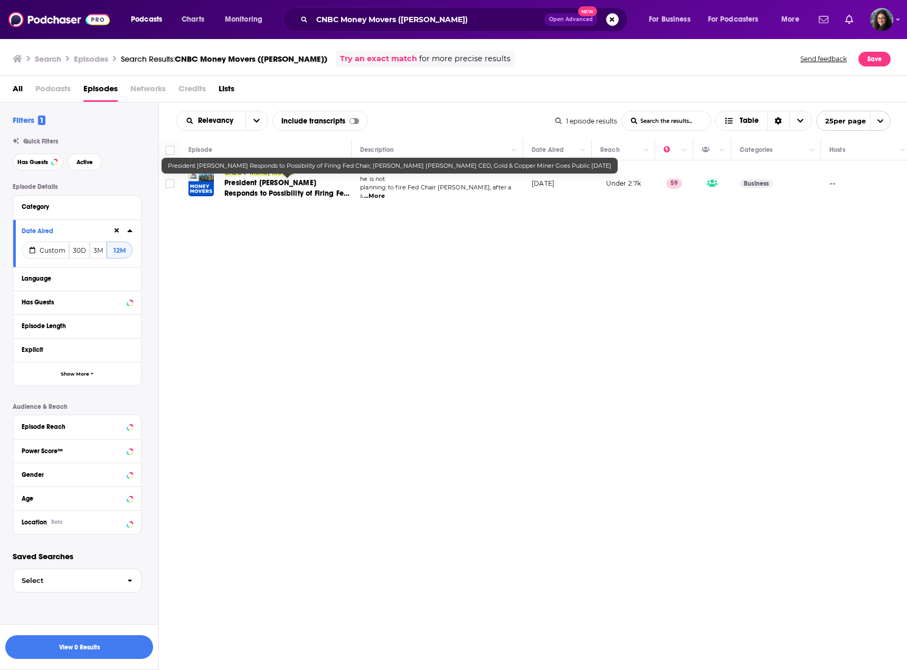
click at [283, 181] on span "President Trump Responds to Possibility of Firing Fed Chair, Goldman Sachs CEO,…" at bounding box center [286, 203] width 125 height 51
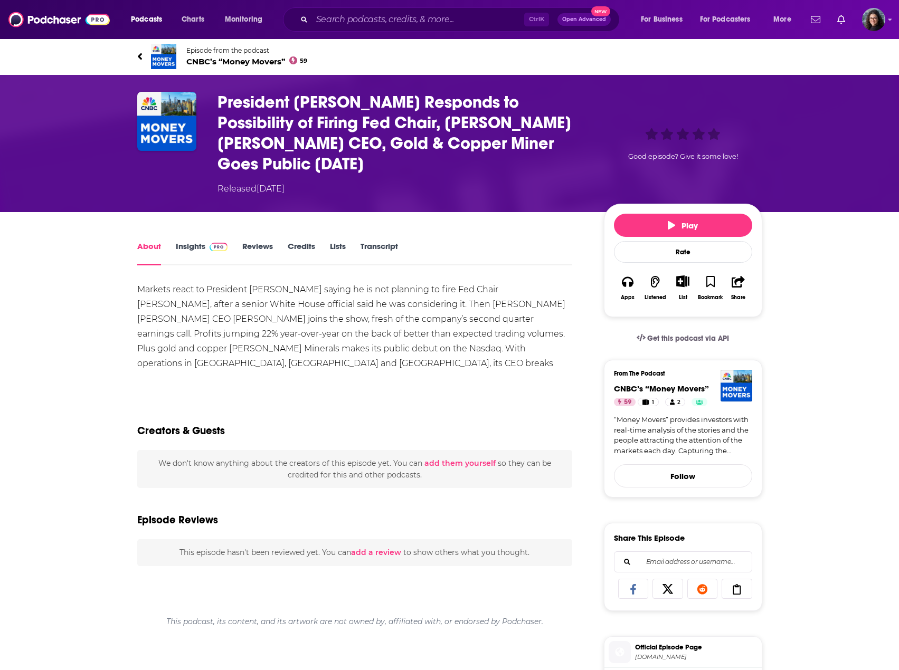
click at [191, 241] on link "Insights" at bounding box center [202, 253] width 52 height 24
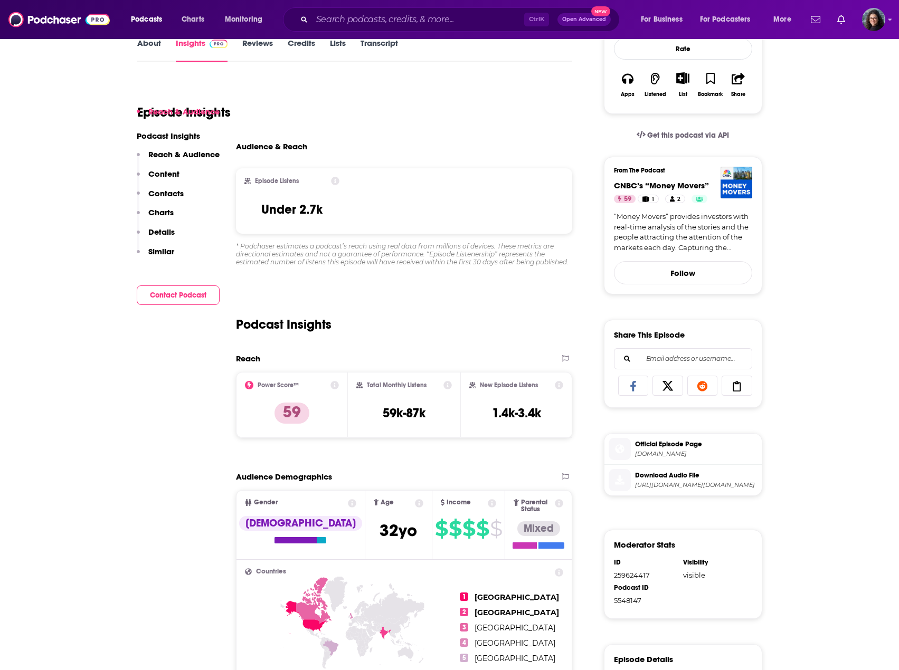
scroll to position [211, 0]
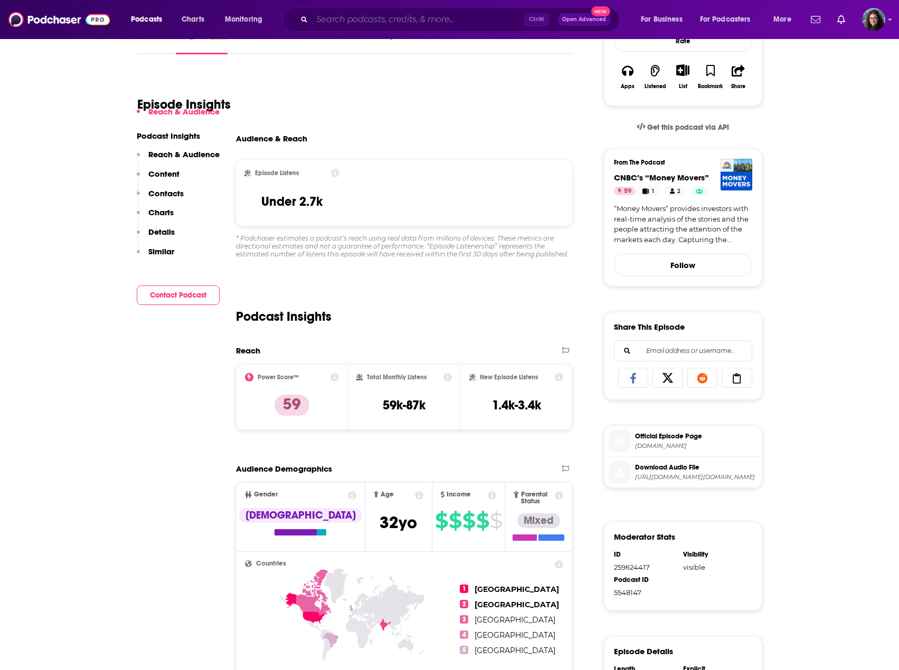
click at [443, 12] on input "Search podcasts, credits, & more..." at bounding box center [418, 19] width 212 height 17
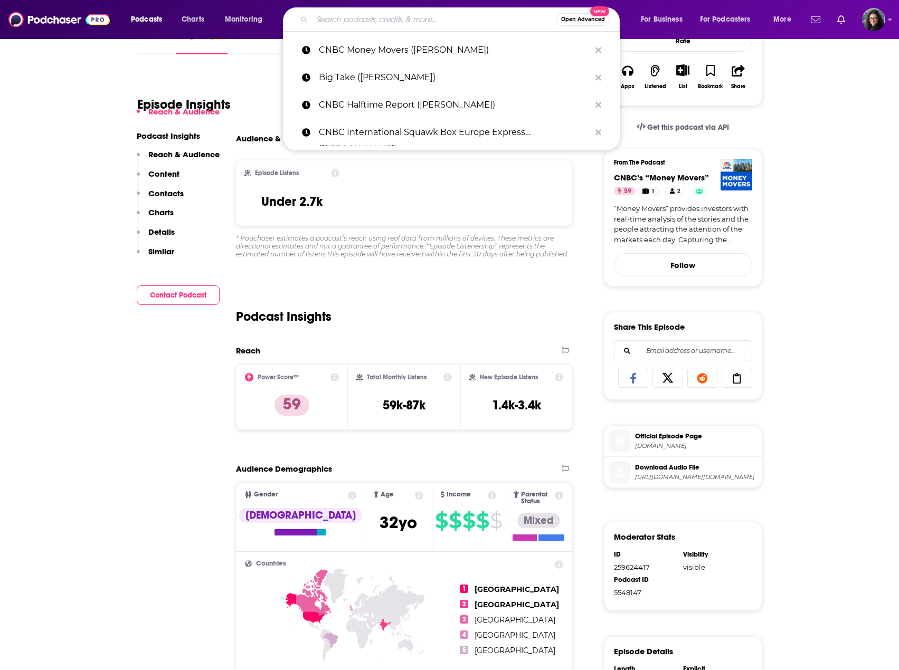
paste input "Experts Speak (David Solomon)"
type input "Experts Speak (David Solomon)"
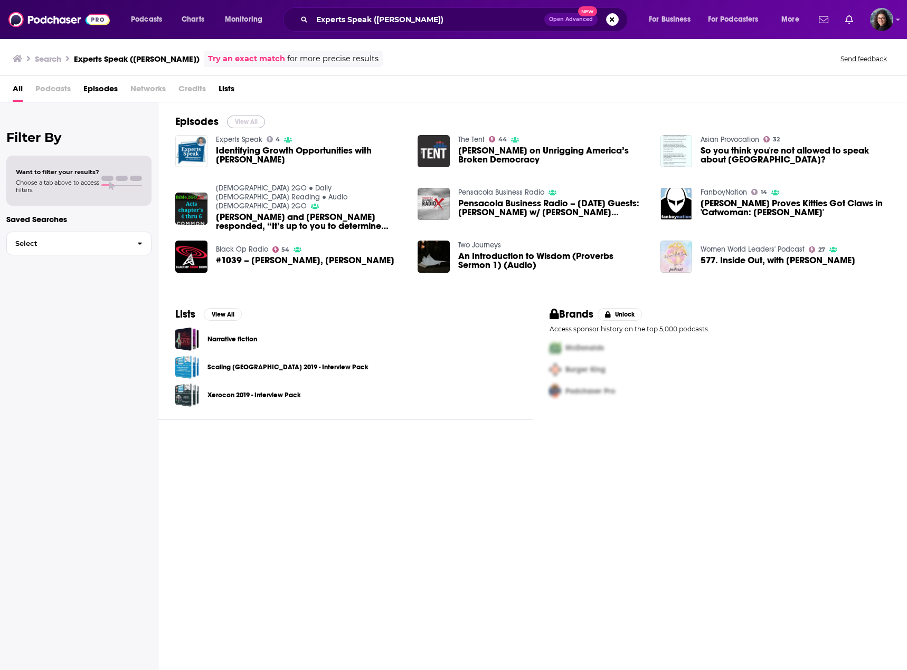
click at [243, 119] on button "View All" at bounding box center [246, 122] width 38 height 13
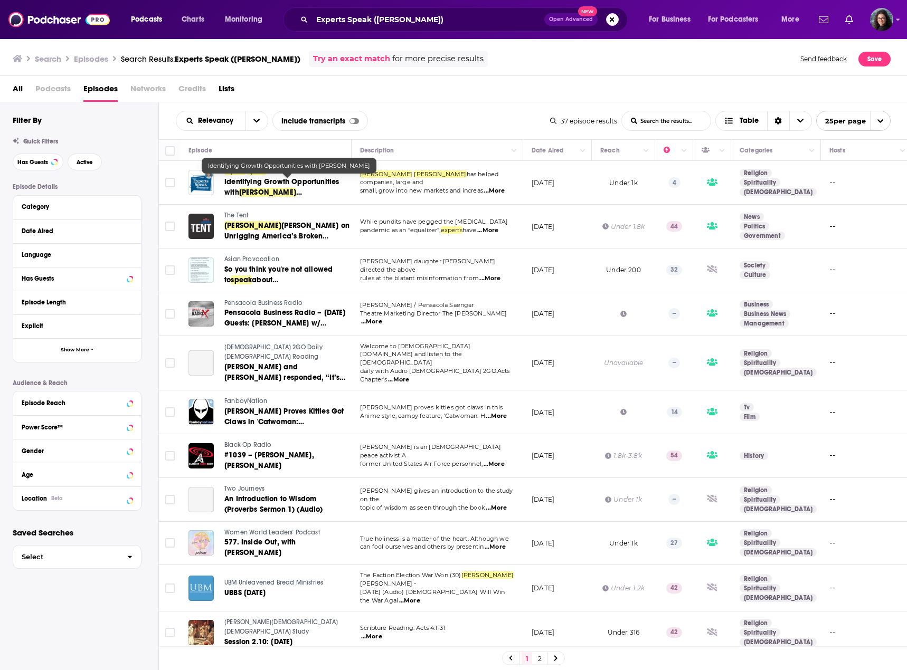
click at [250, 183] on span "Identifying Growth Opportunities with" at bounding box center [281, 187] width 115 height 20
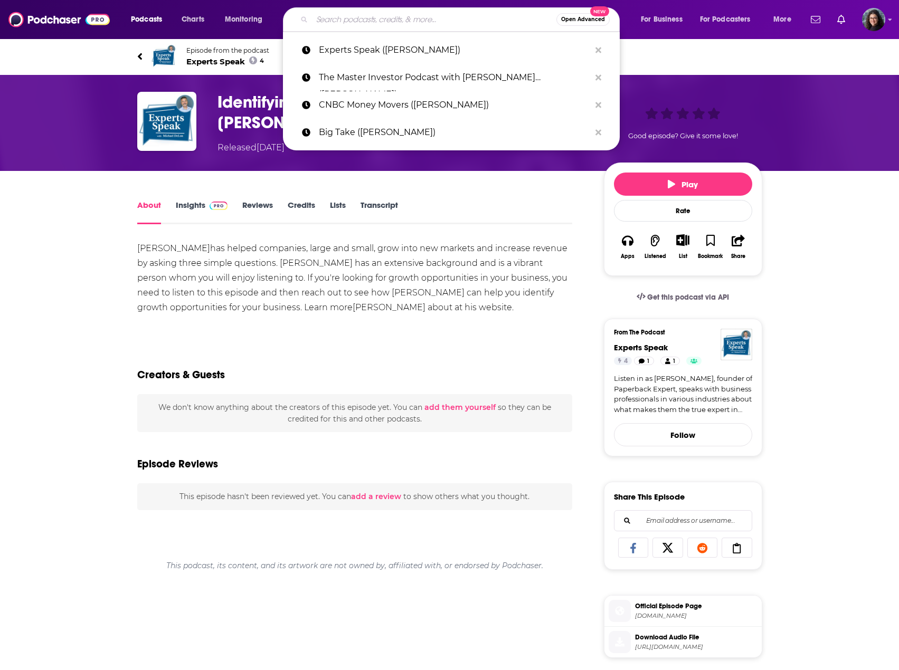
click at [430, 17] on input "Search podcasts, credits, & more..." at bounding box center [434, 19] width 244 height 17
paste input "Bloomberg Talks (David Solomon)"
type input "Bloomberg Talks (David Solomon)"
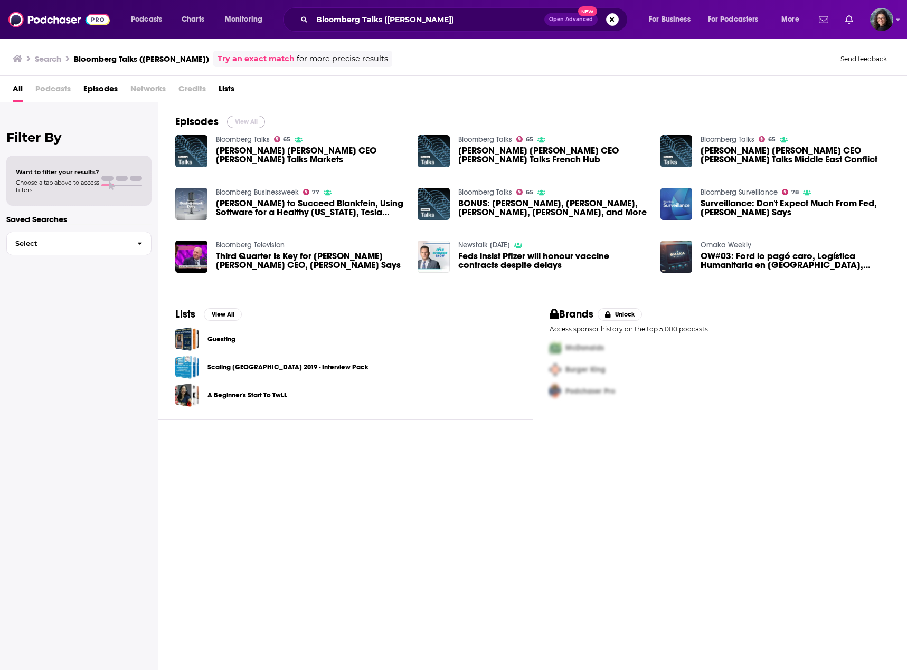
click at [243, 122] on button "View All" at bounding box center [246, 122] width 38 height 13
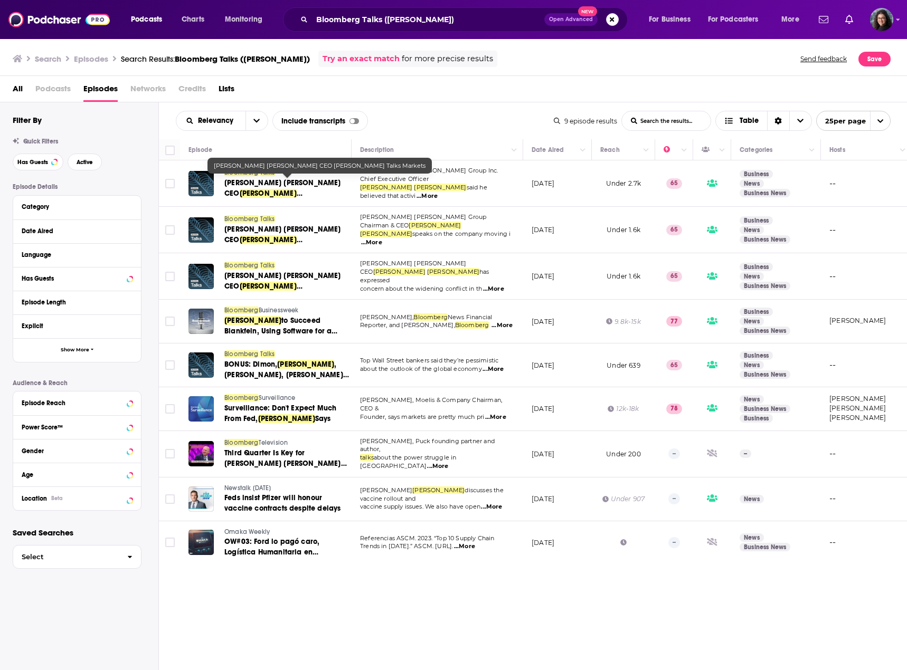
click at [271, 182] on span "[PERSON_NAME] [PERSON_NAME] CEO" at bounding box center [282, 188] width 117 height 20
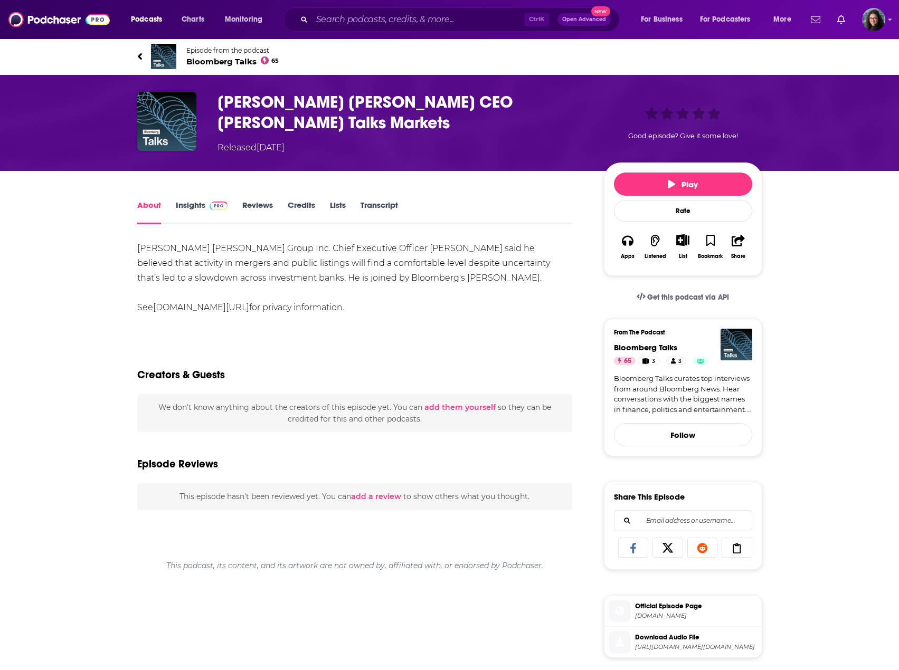
click at [192, 208] on link "Insights" at bounding box center [202, 212] width 52 height 24
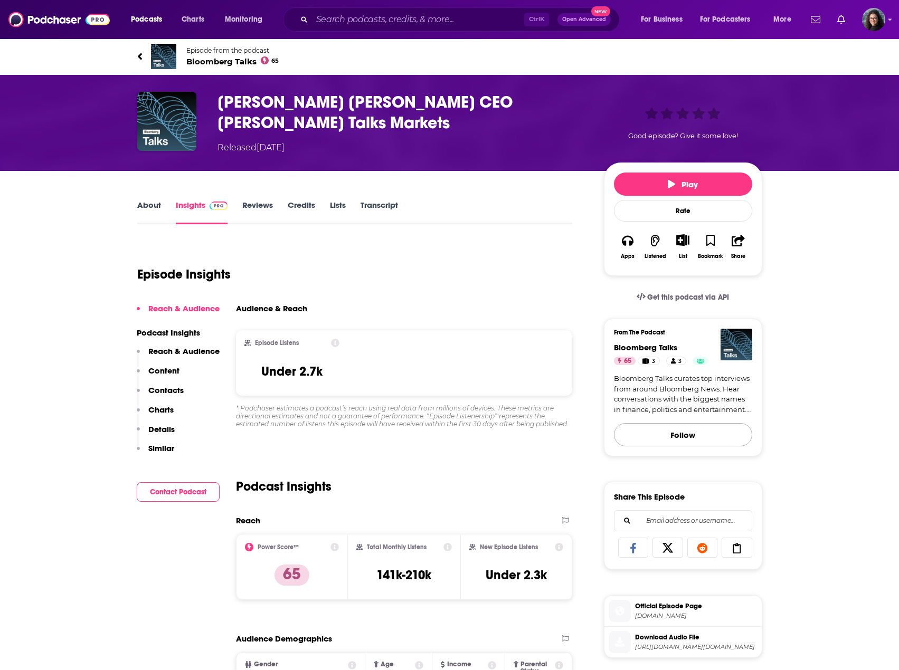
scroll to position [158, 0]
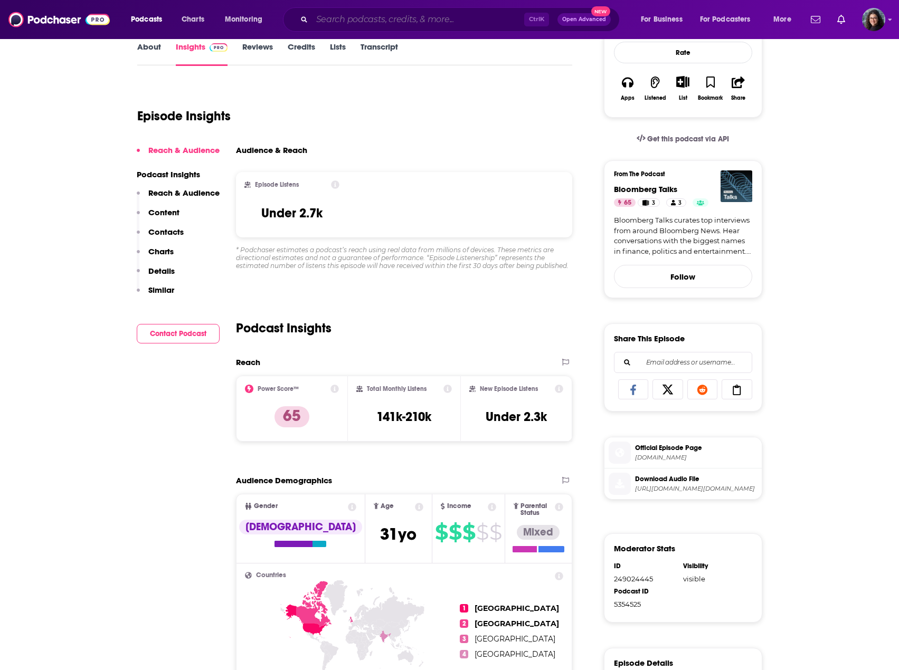
click at [440, 18] on input "Search podcasts, credits, & more..." at bounding box center [418, 19] width 212 height 17
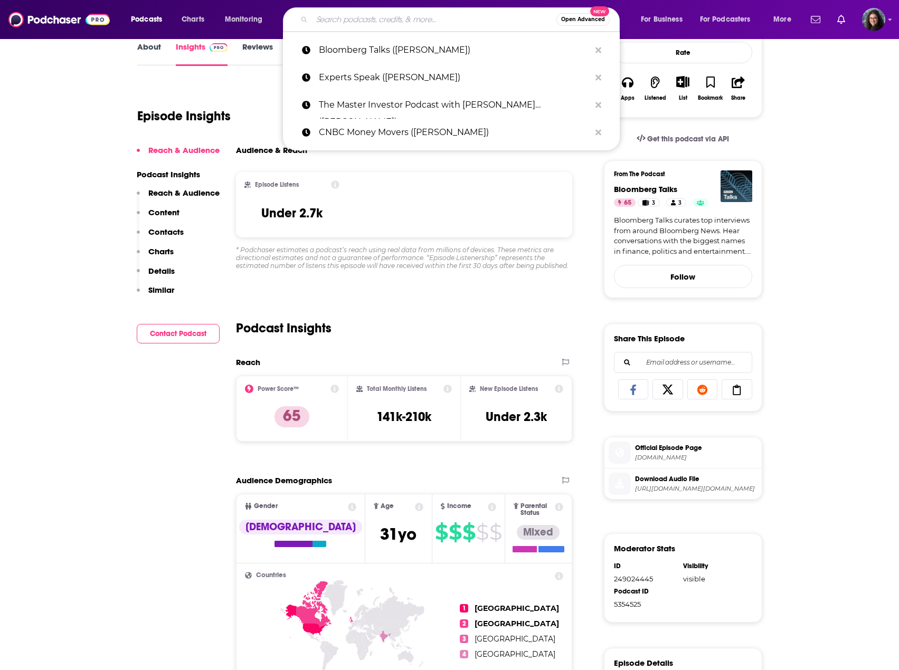
paste input "CNBC Squawk Pod (David Solomon)"
type input "CNBC Squawk Pod (David Solomon)"
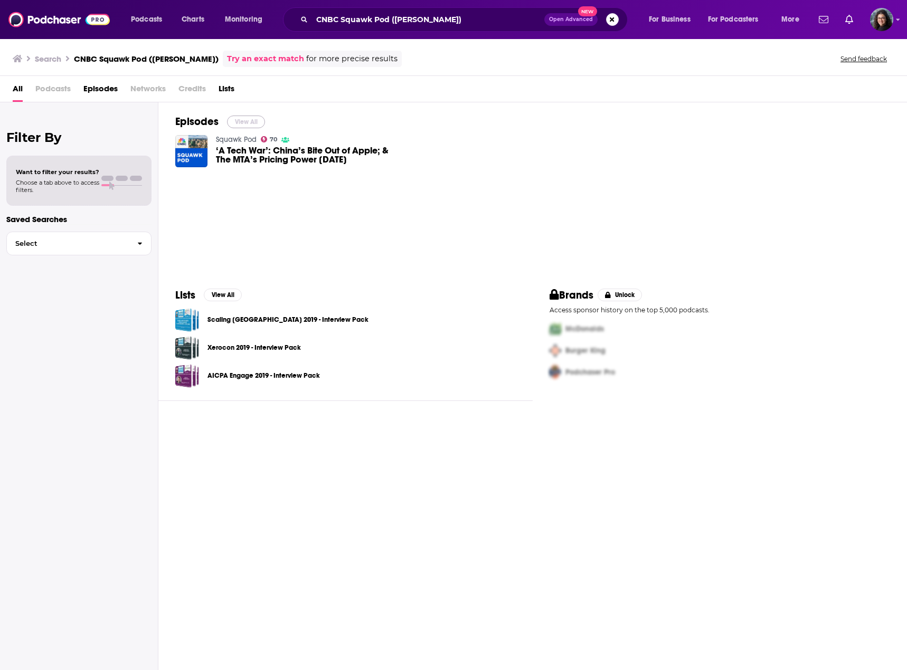
click at [233, 123] on button "View All" at bounding box center [246, 122] width 38 height 13
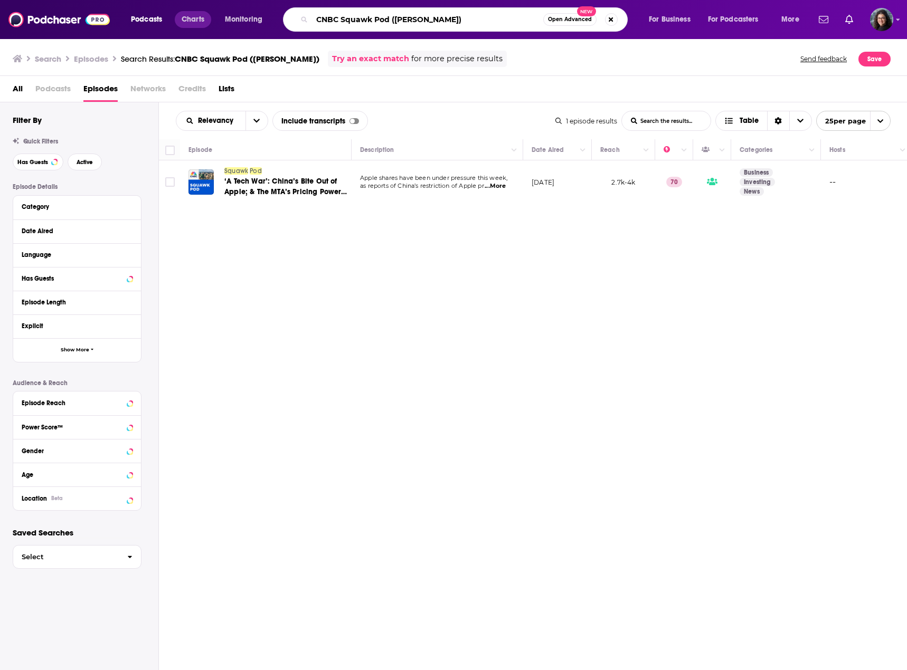
drag, startPoint x: 465, startPoint y: 17, endPoint x: 178, endPoint y: 13, distance: 286.6
click at [178, 13] on div "Podcasts Charts Monitoring CNBC Squawk Pod (David Solomon) Open Advanced New Fo…" at bounding box center [465, 19] width 685 height 24
paste input "Goldman Sachs Exchanges"
type input "Goldman Sachs Exchanges (David Solomon)"
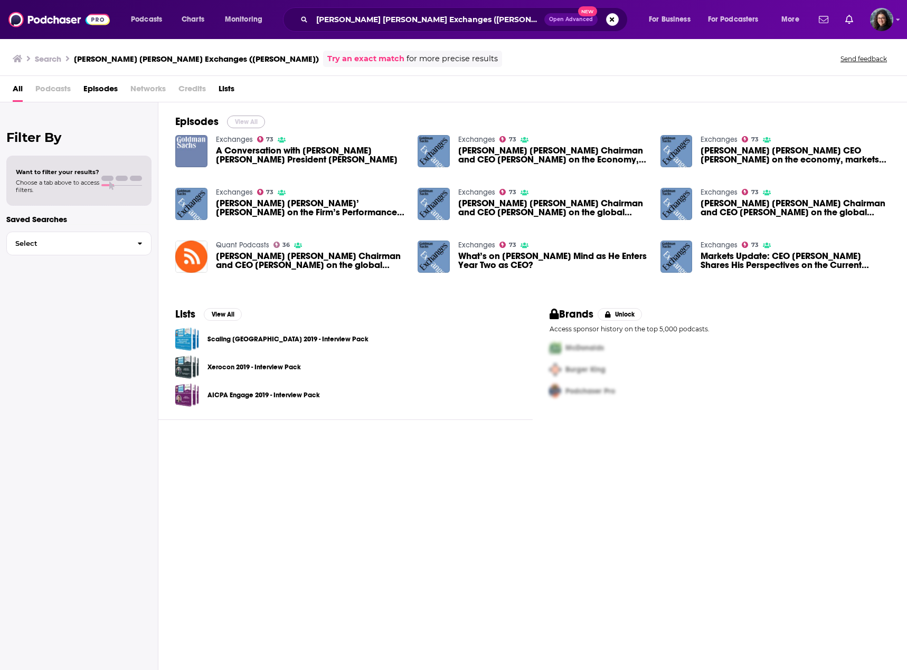
click at [243, 122] on button "View All" at bounding box center [246, 122] width 38 height 13
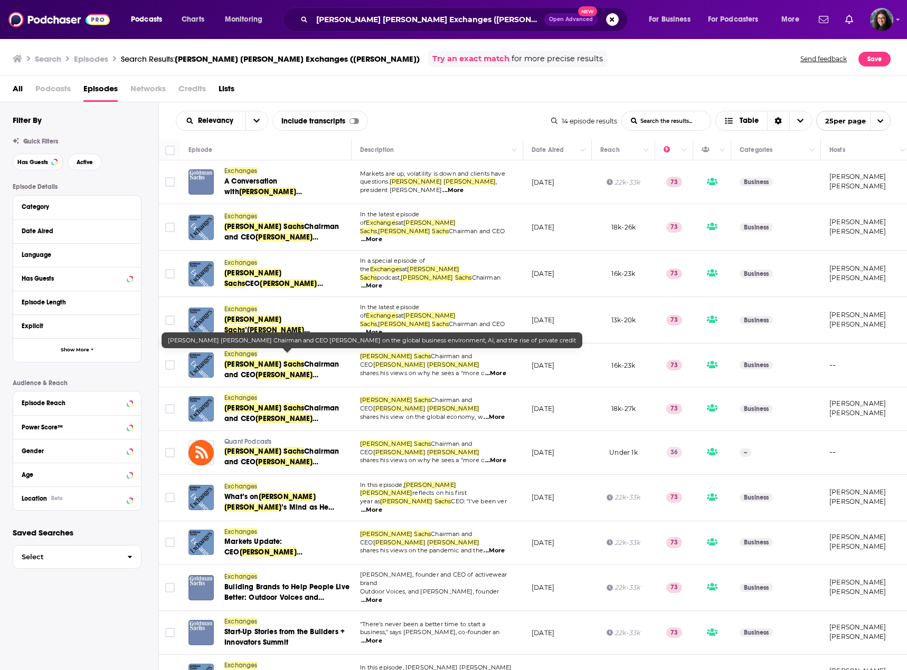
click at [294, 360] on span "Chairman and CEO" at bounding box center [281, 370] width 115 height 20
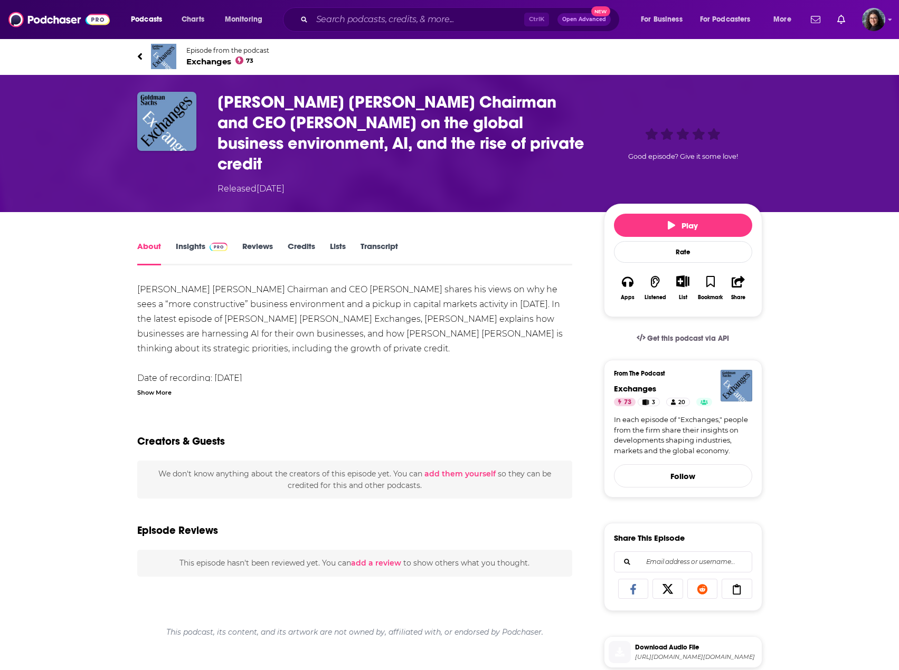
click at [186, 241] on link "Insights" at bounding box center [202, 253] width 52 height 24
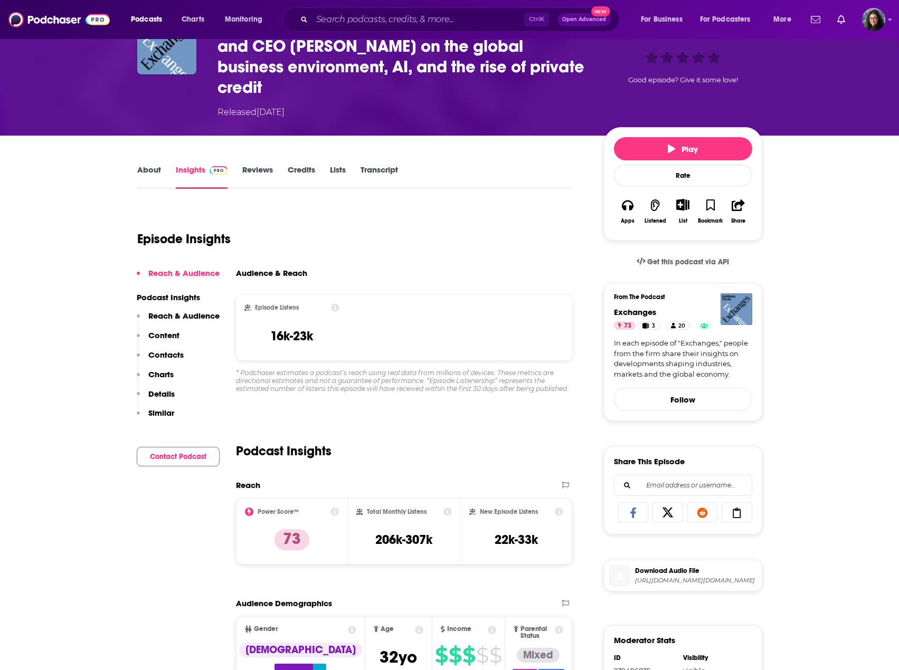
scroll to position [264, 0]
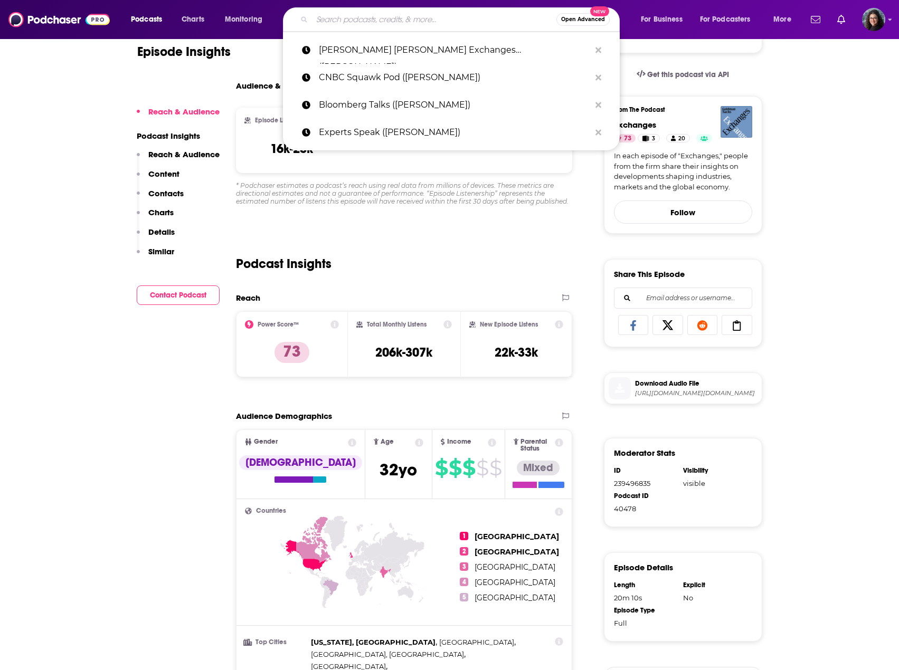
click at [420, 20] on input "Search podcasts, credits, & more..." at bounding box center [434, 19] width 244 height 17
paste input "Quant Podcasts (David Solomon)"
type input "Quant Podcasts (David Solomon)"
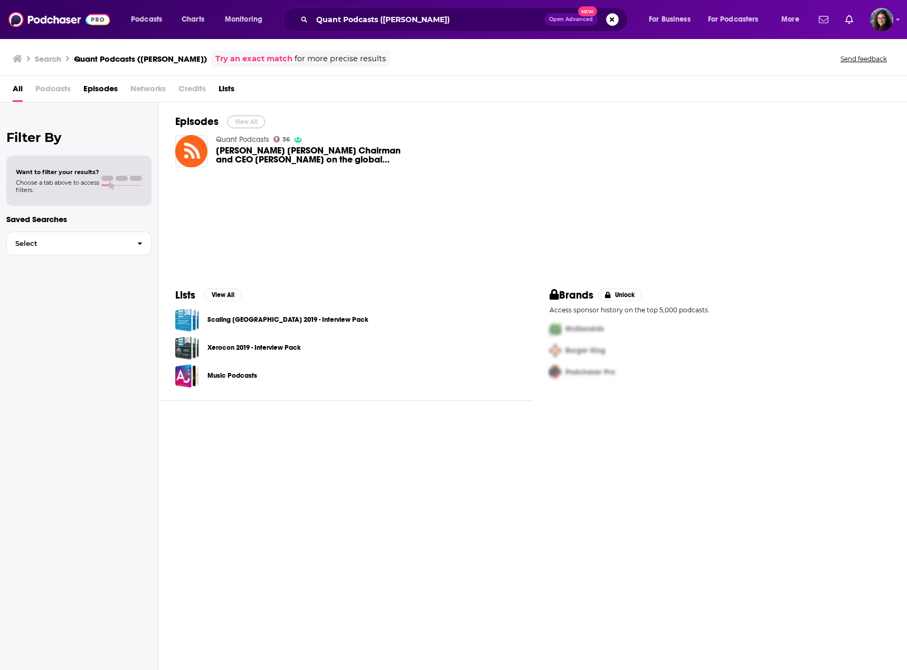
click at [241, 125] on button "View All" at bounding box center [246, 122] width 38 height 13
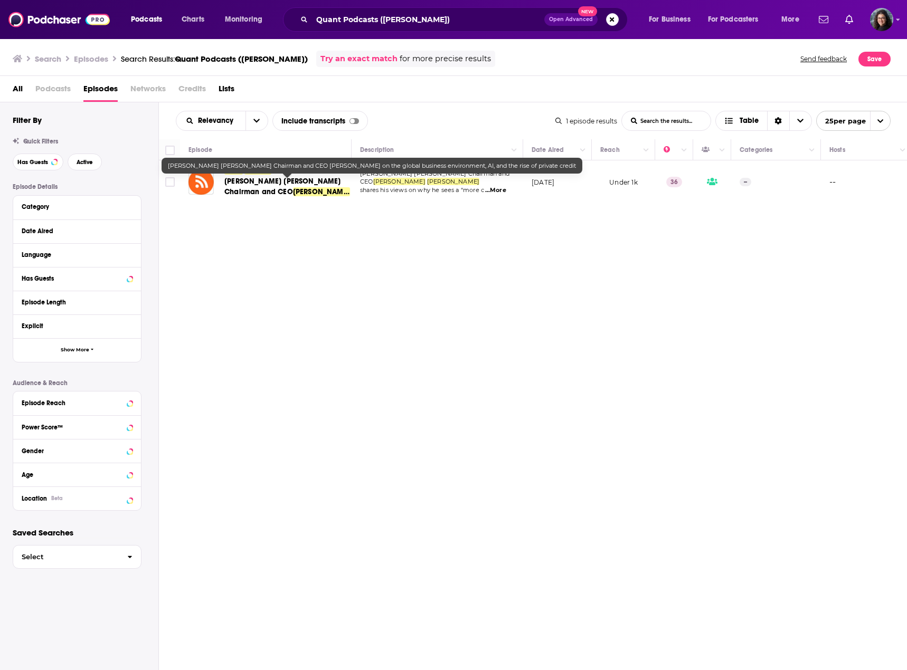
click at [244, 184] on span "Goldman Sachs Chairman and CEO" at bounding box center [282, 187] width 117 height 20
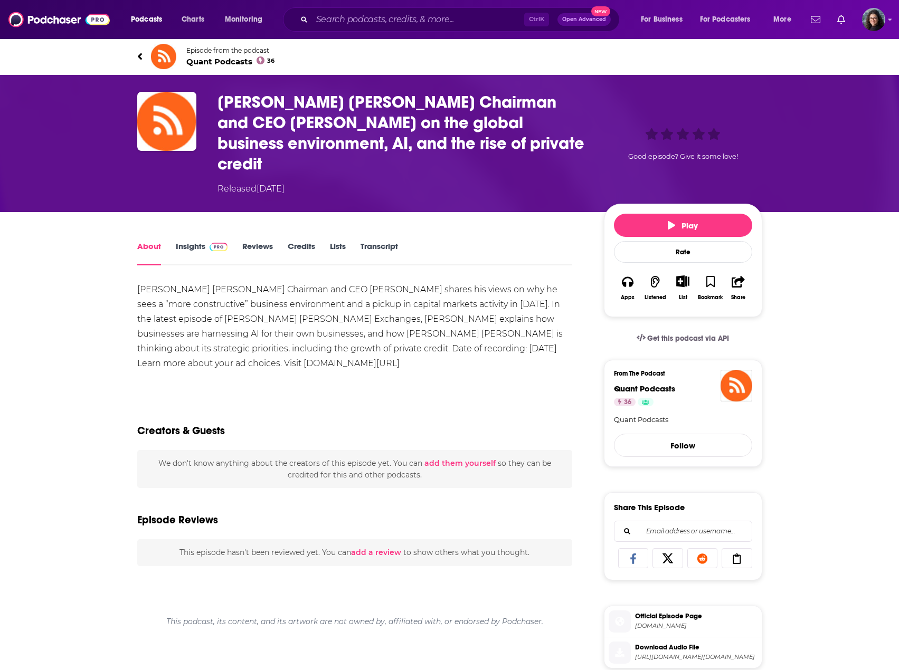
click at [183, 241] on link "Insights" at bounding box center [202, 253] width 52 height 24
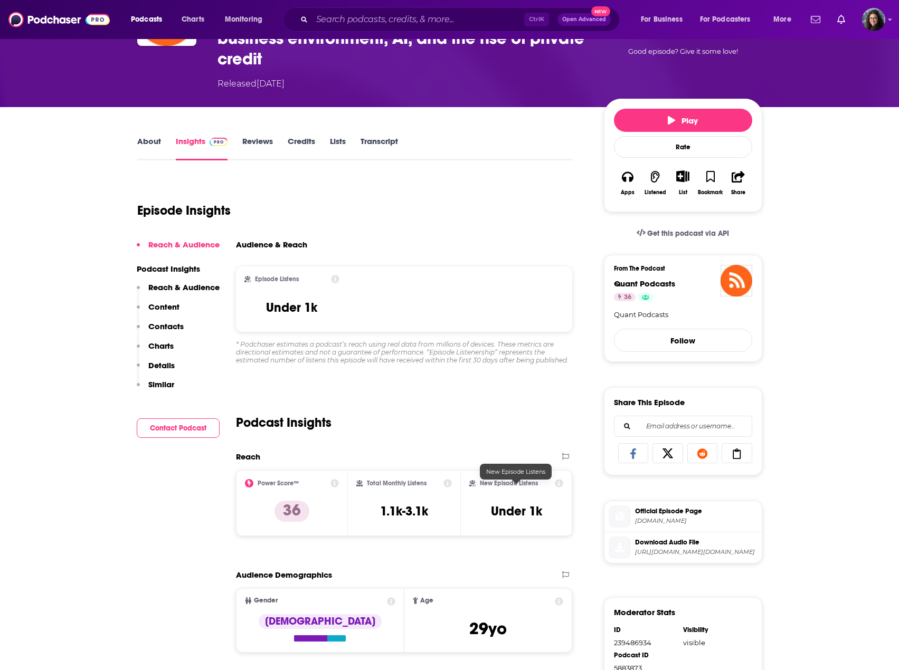
scroll to position [106, 0]
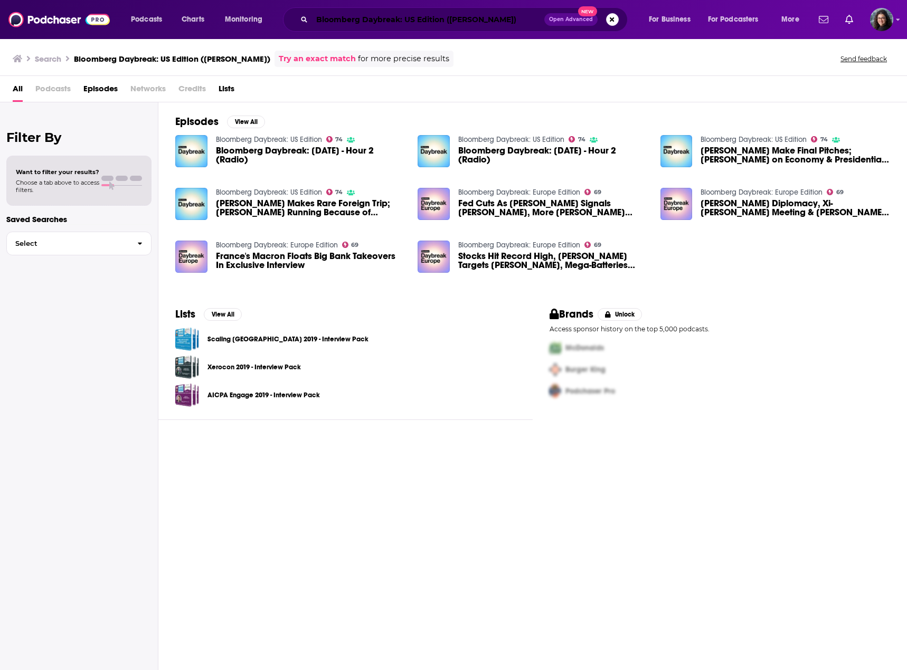
click at [363, 23] on input "Bloomberg Daybreak: US Edition ([PERSON_NAME])" at bounding box center [428, 19] width 232 height 17
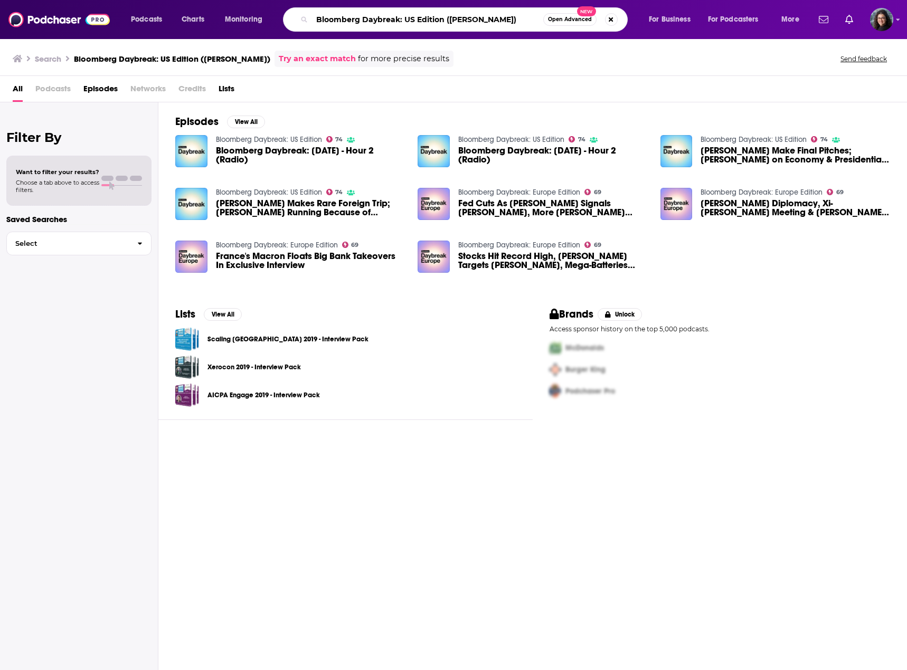
paste input "Talks"
type input "Bloomberg Talks ([PERSON_NAME])"
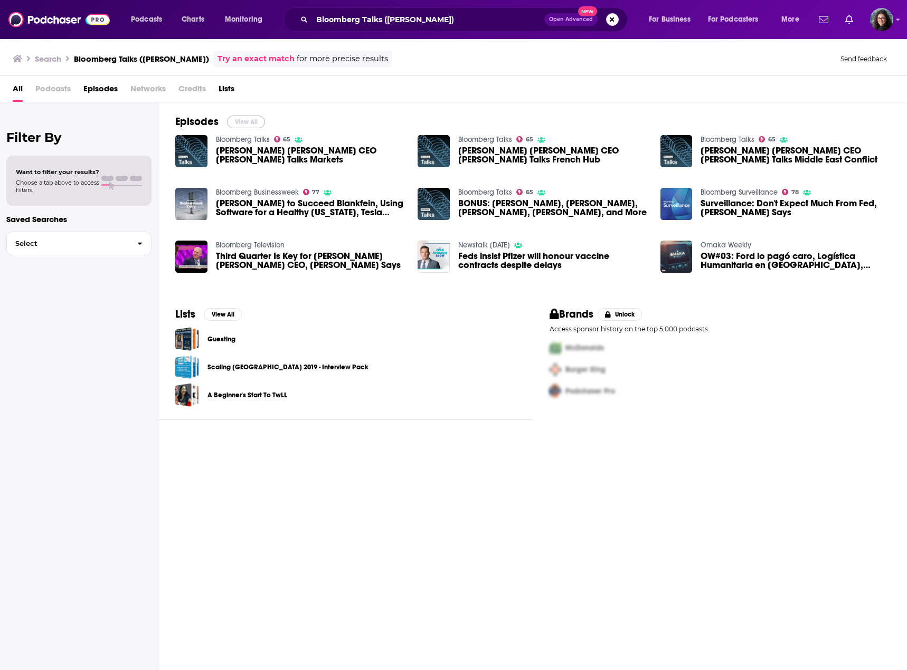
click at [250, 119] on button "View All" at bounding box center [246, 122] width 38 height 13
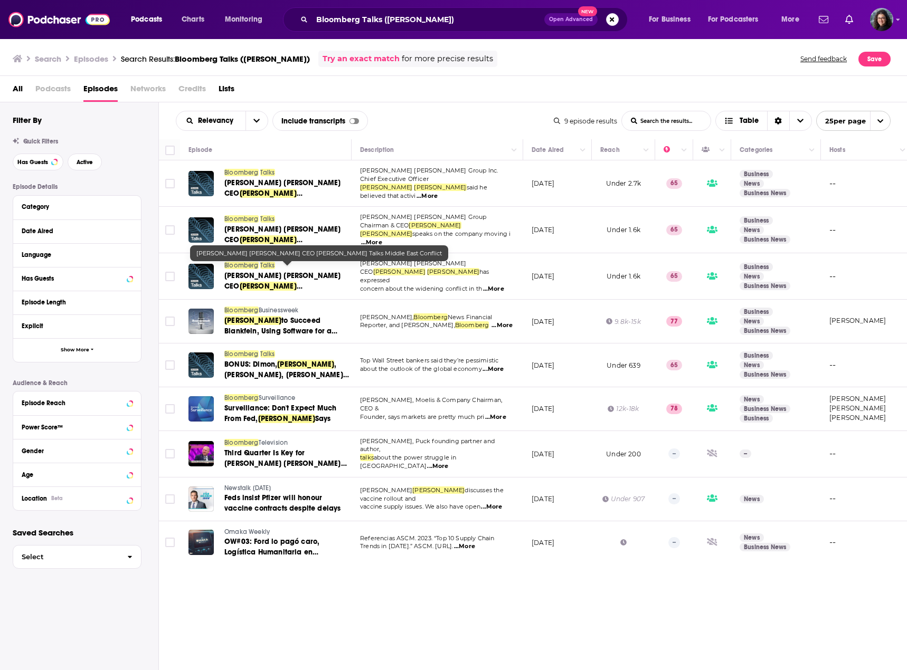
click at [280, 271] on span "[PERSON_NAME] [PERSON_NAME] CEO" at bounding box center [282, 281] width 117 height 20
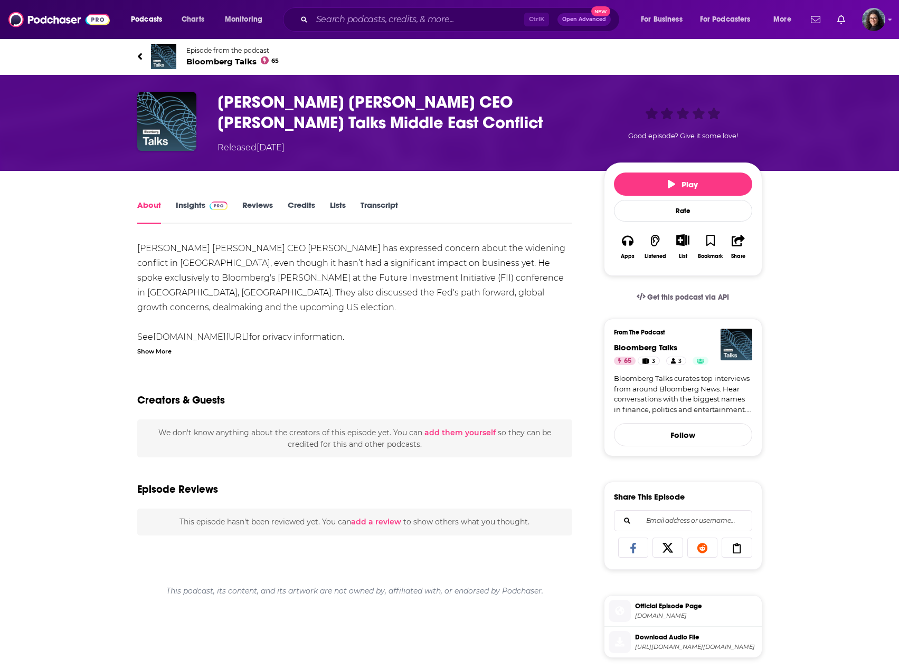
click at [185, 206] on link "Insights" at bounding box center [202, 212] width 52 height 24
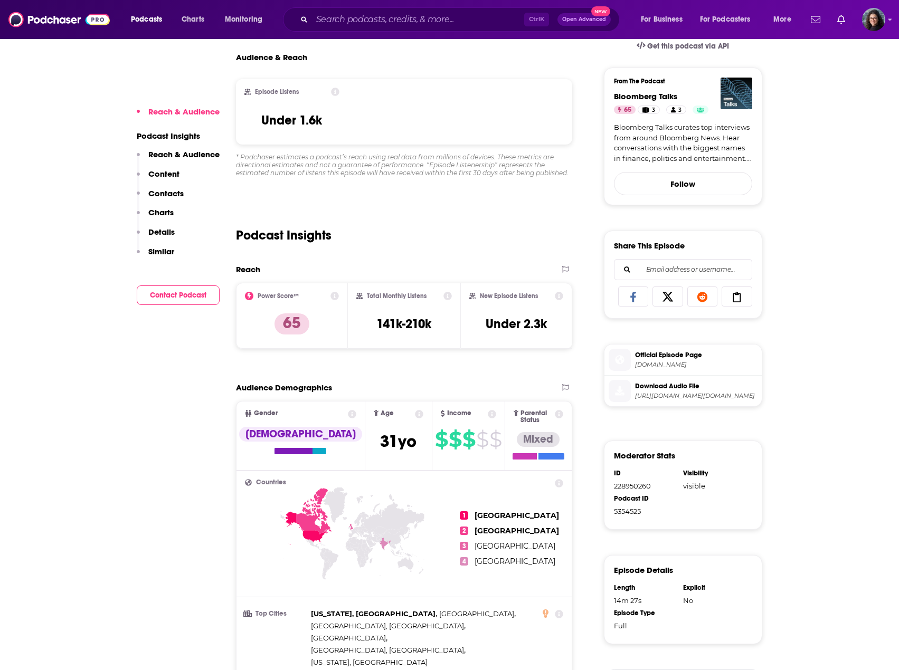
scroll to position [264, 0]
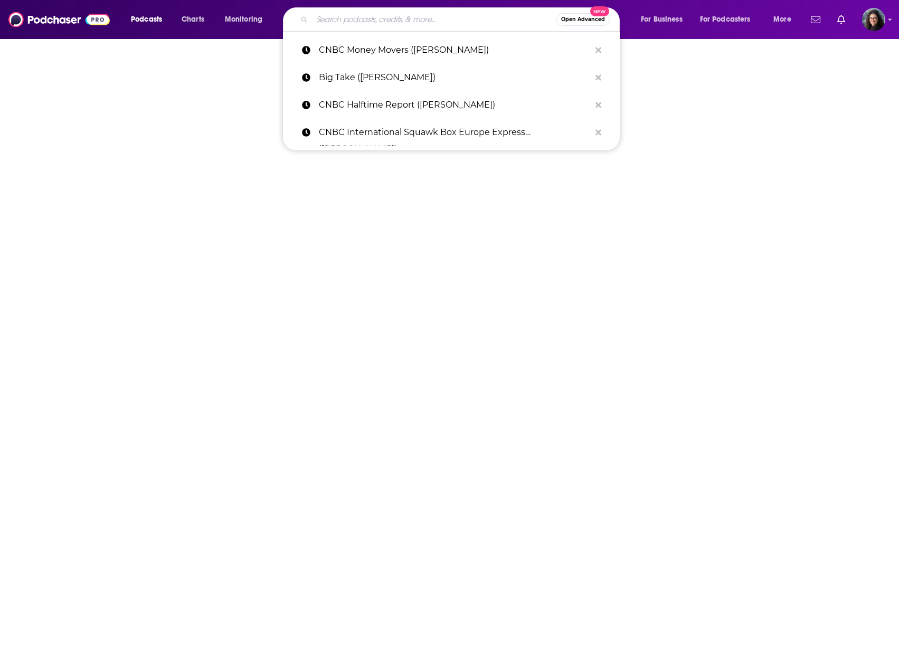
type input "The Master Investor Podcast with [PERSON_NAME] ([PERSON_NAME])"
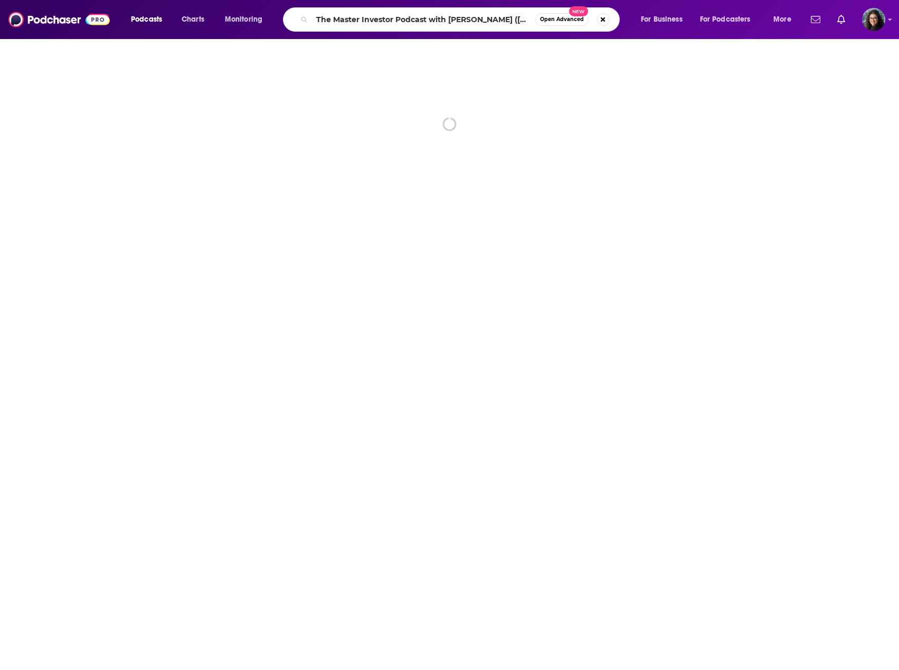
scroll to position [0, 35]
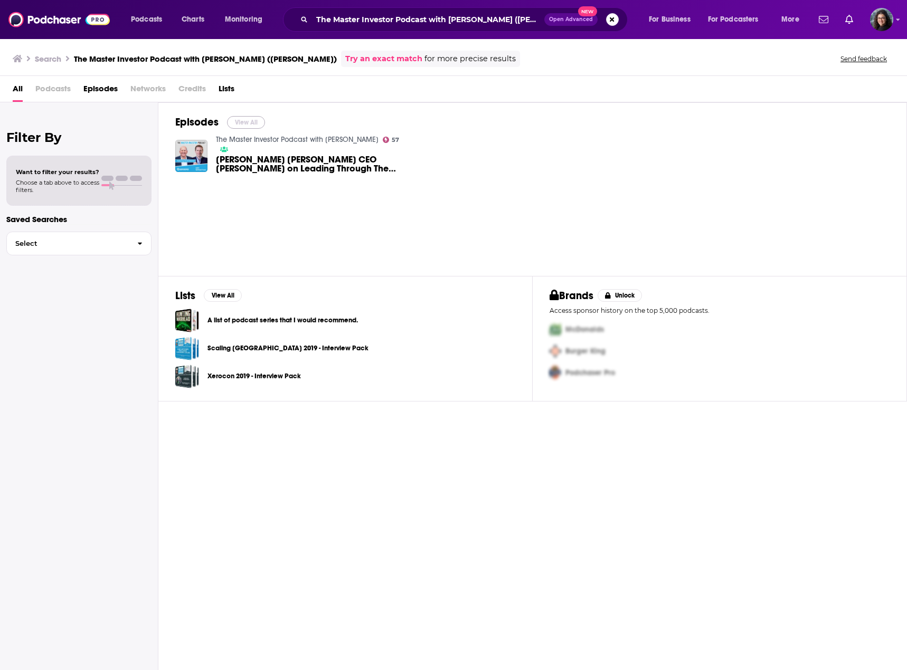
click at [239, 120] on button "View All" at bounding box center [246, 122] width 38 height 13
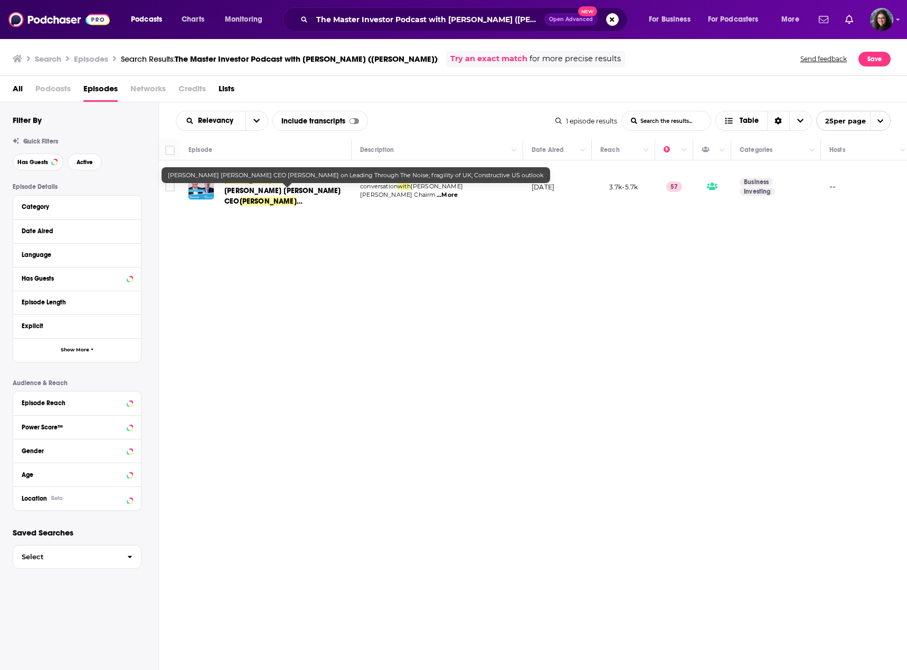
click at [271, 193] on span "[PERSON_NAME] [PERSON_NAME] CEO" at bounding box center [282, 196] width 117 height 20
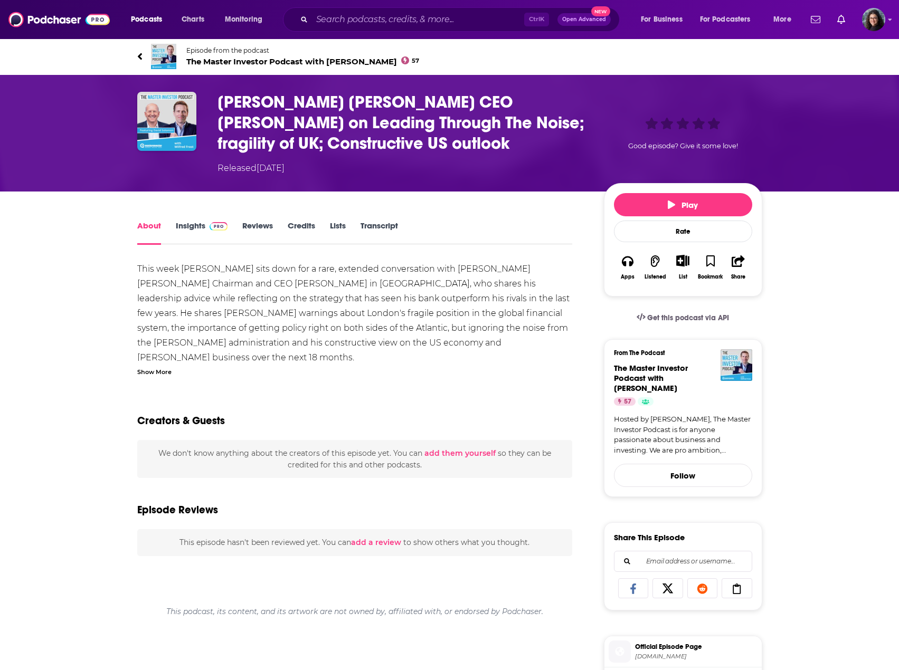
click at [195, 226] on link "Insights" at bounding box center [202, 233] width 52 height 24
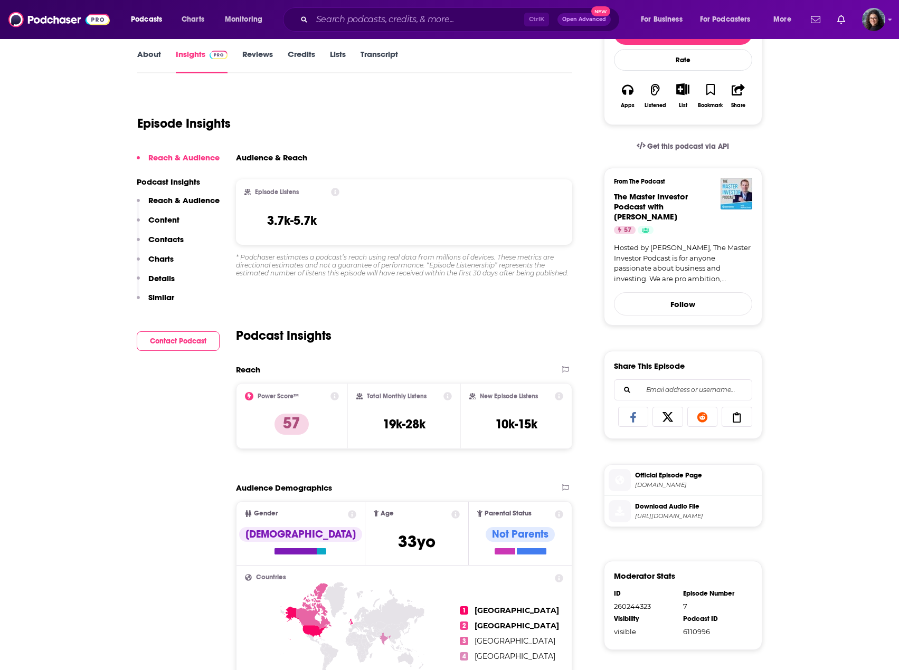
scroll to position [211, 0]
